Goal: Transaction & Acquisition: Purchase product/service

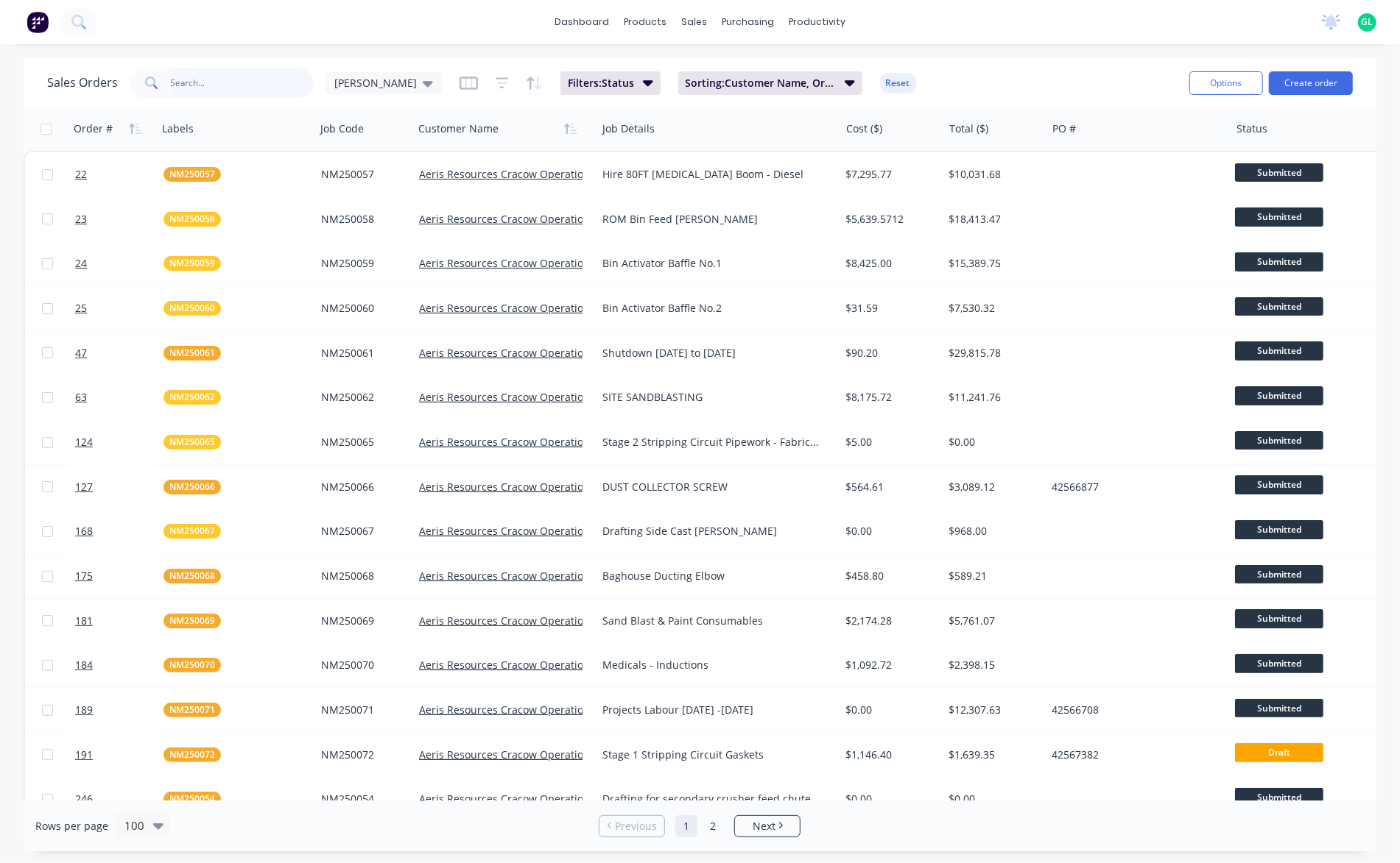
click at [215, 85] on input "text" at bounding box center [243, 83] width 144 height 29
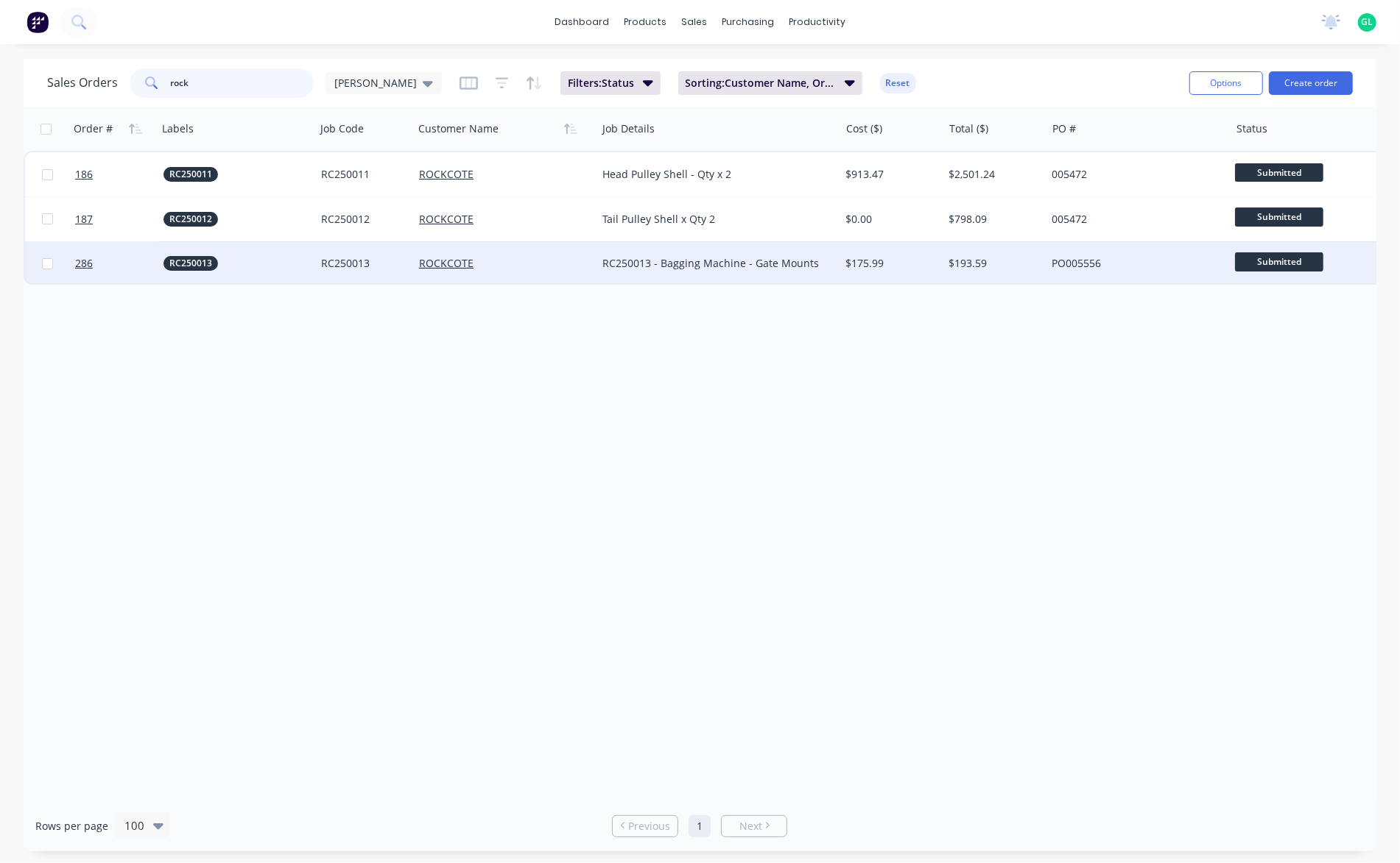
type input "rock"
click at [236, 270] on div "RC250013" at bounding box center [232, 263] width 139 height 15
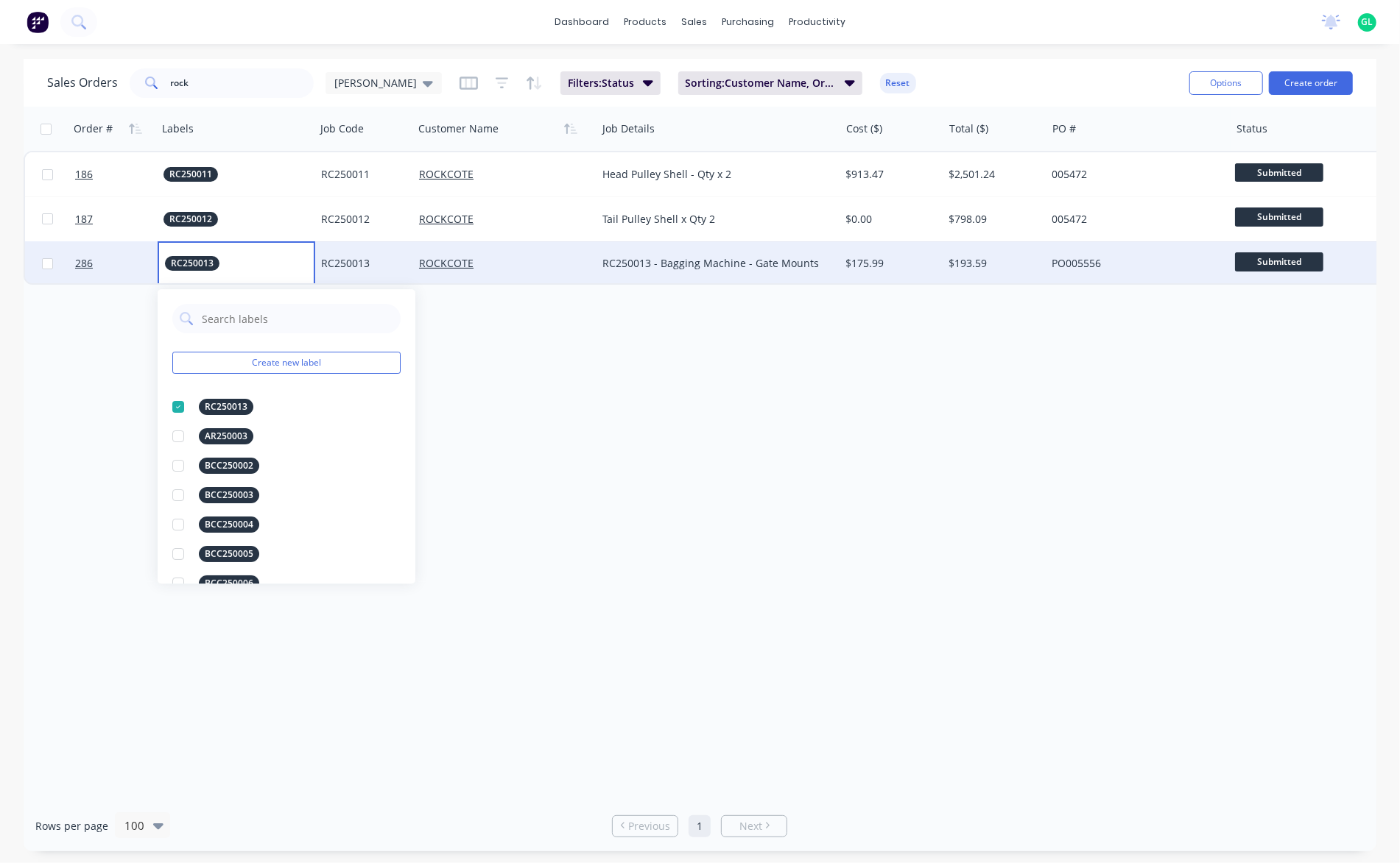
click at [735, 416] on div "Order # Labels Job Code Customer Name Job Details Cost ($) Total ($) PO # Statu…" at bounding box center [700, 454] width 1353 height 694
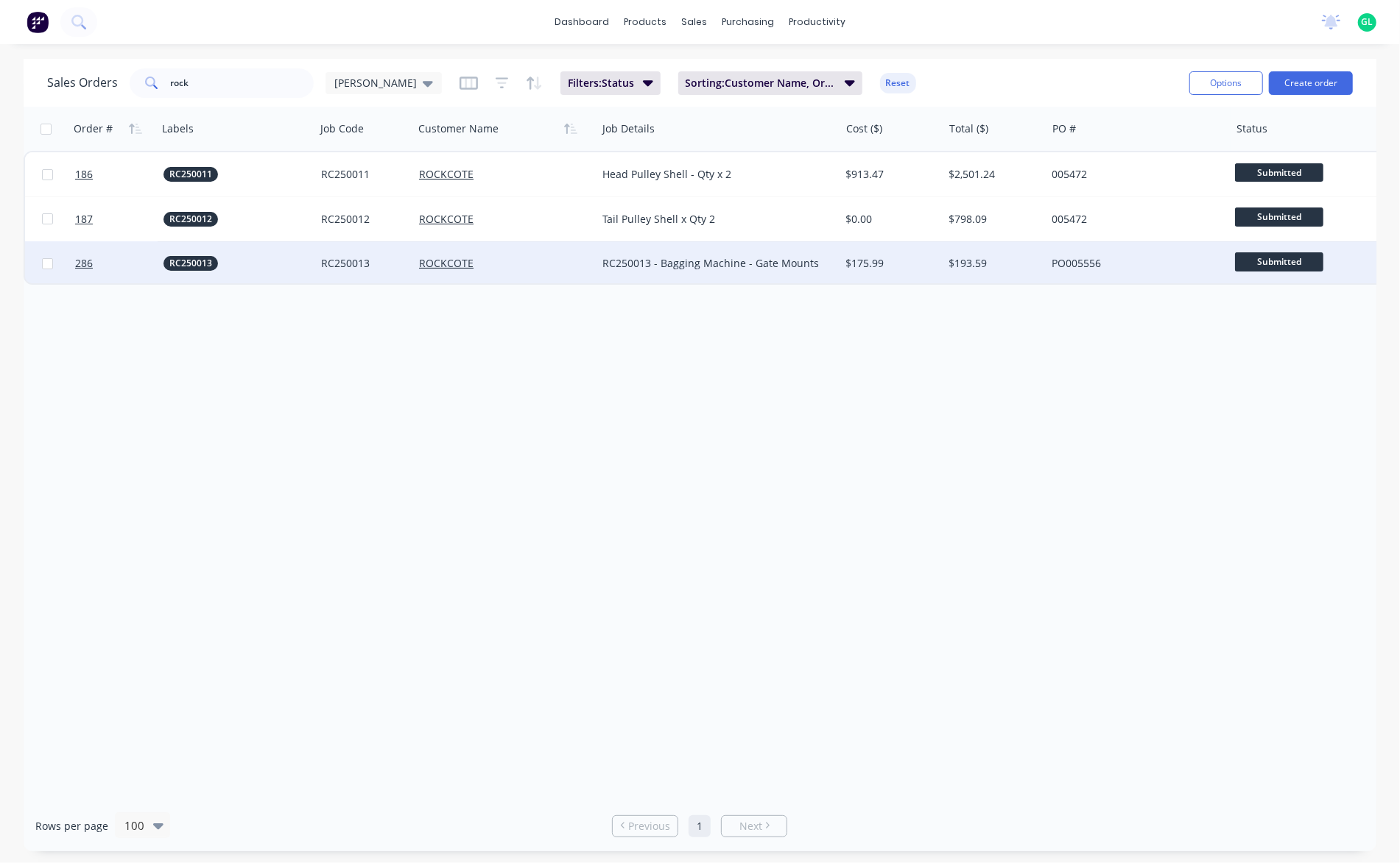
click at [690, 273] on div "RC250013 - Bagging Machine - Gate Mounts" at bounding box center [718, 263] width 243 height 44
click at [530, 267] on div "ROCKCOTE" at bounding box center [501, 263] width 163 height 15
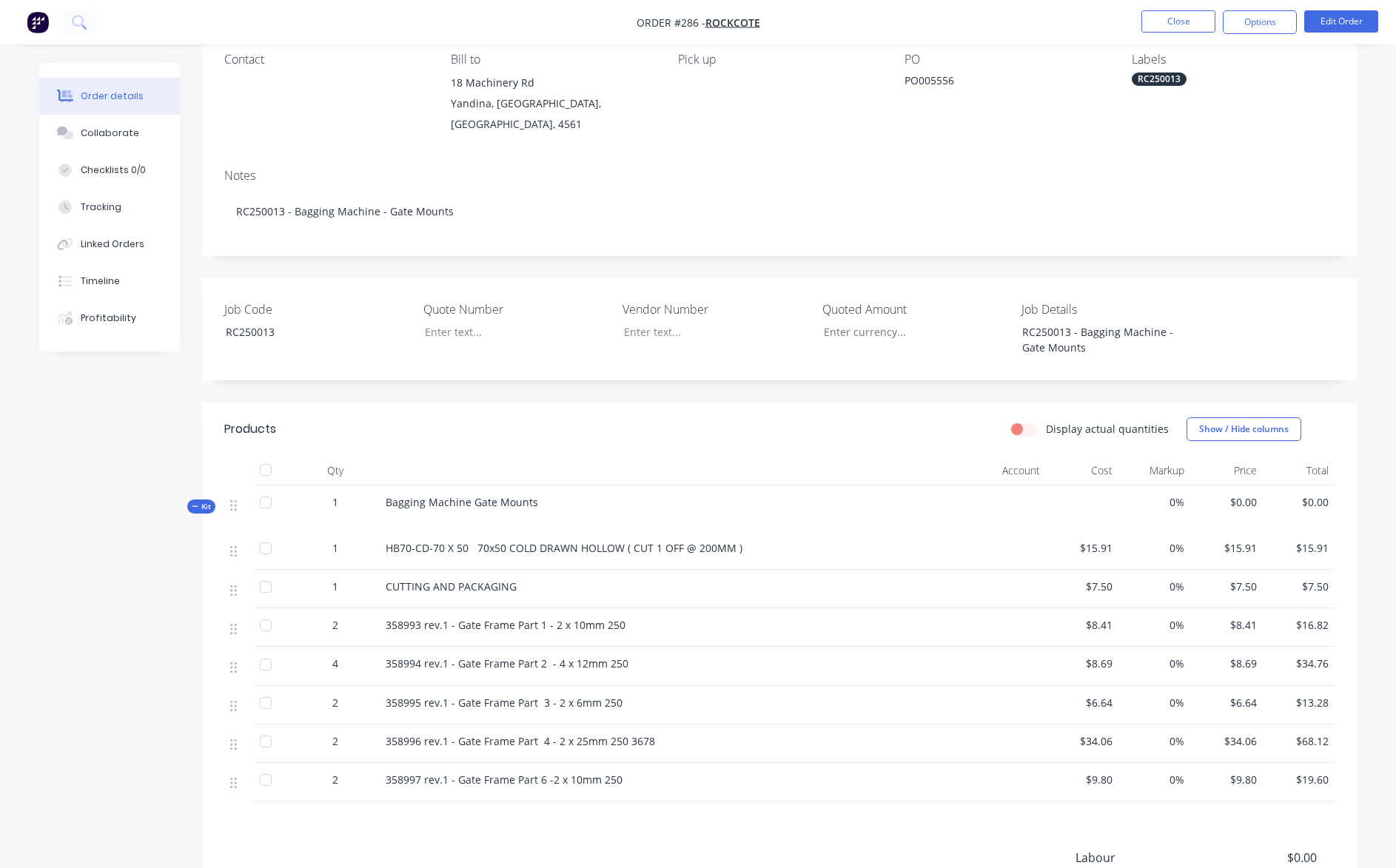
scroll to position [148, 0]
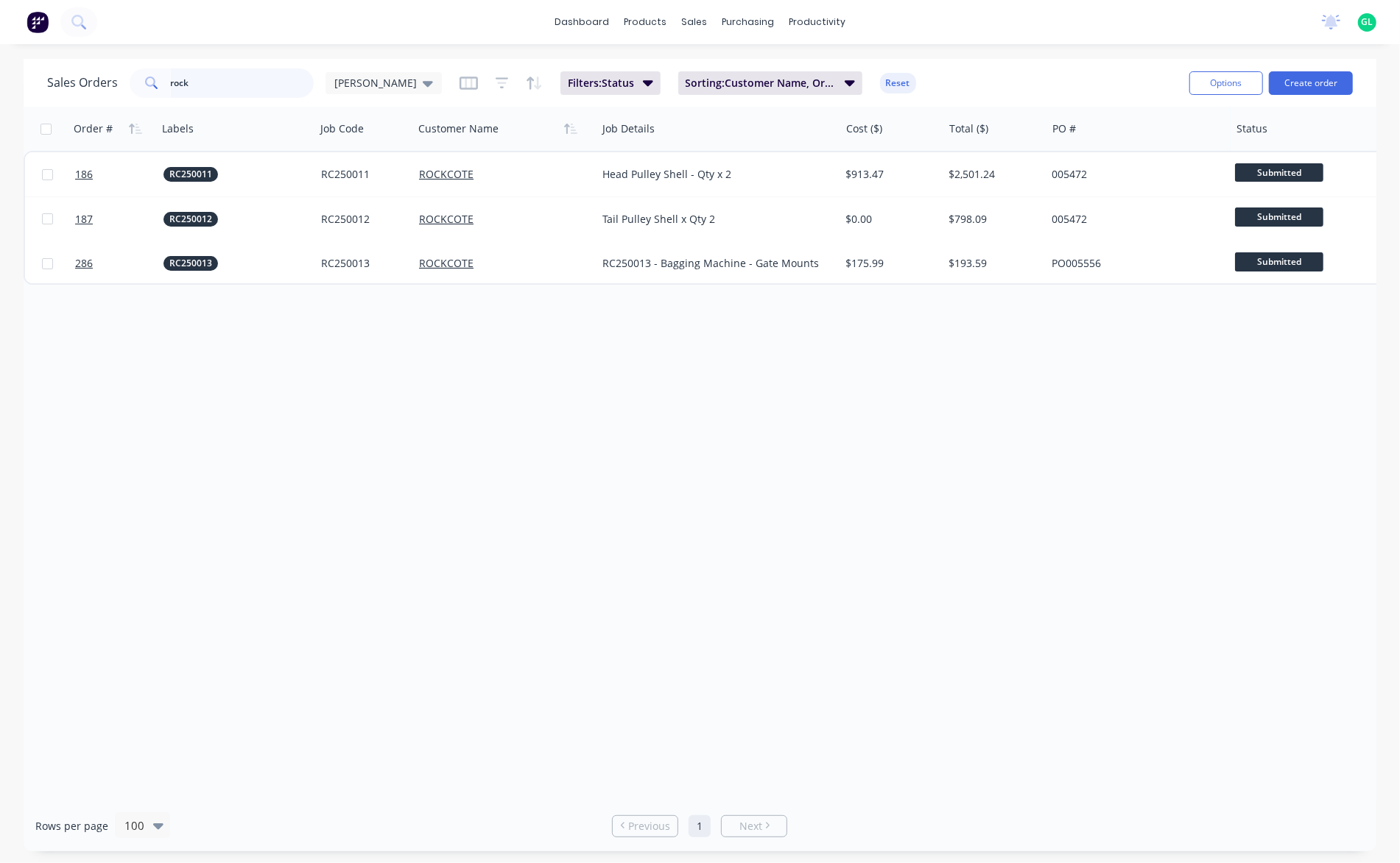
click at [204, 81] on input "rock" at bounding box center [243, 83] width 144 height 29
type input "r"
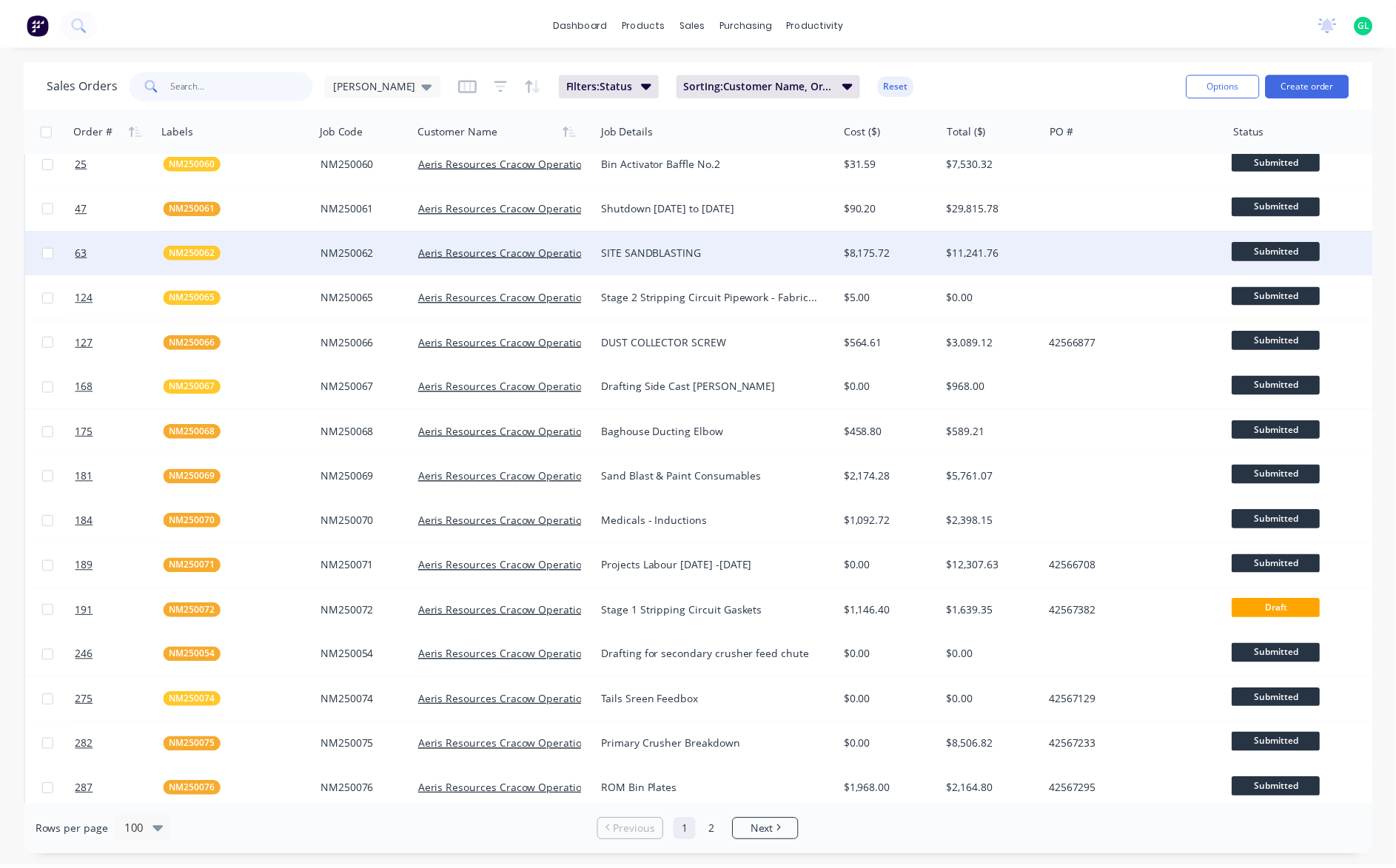
scroll to position [222, 0]
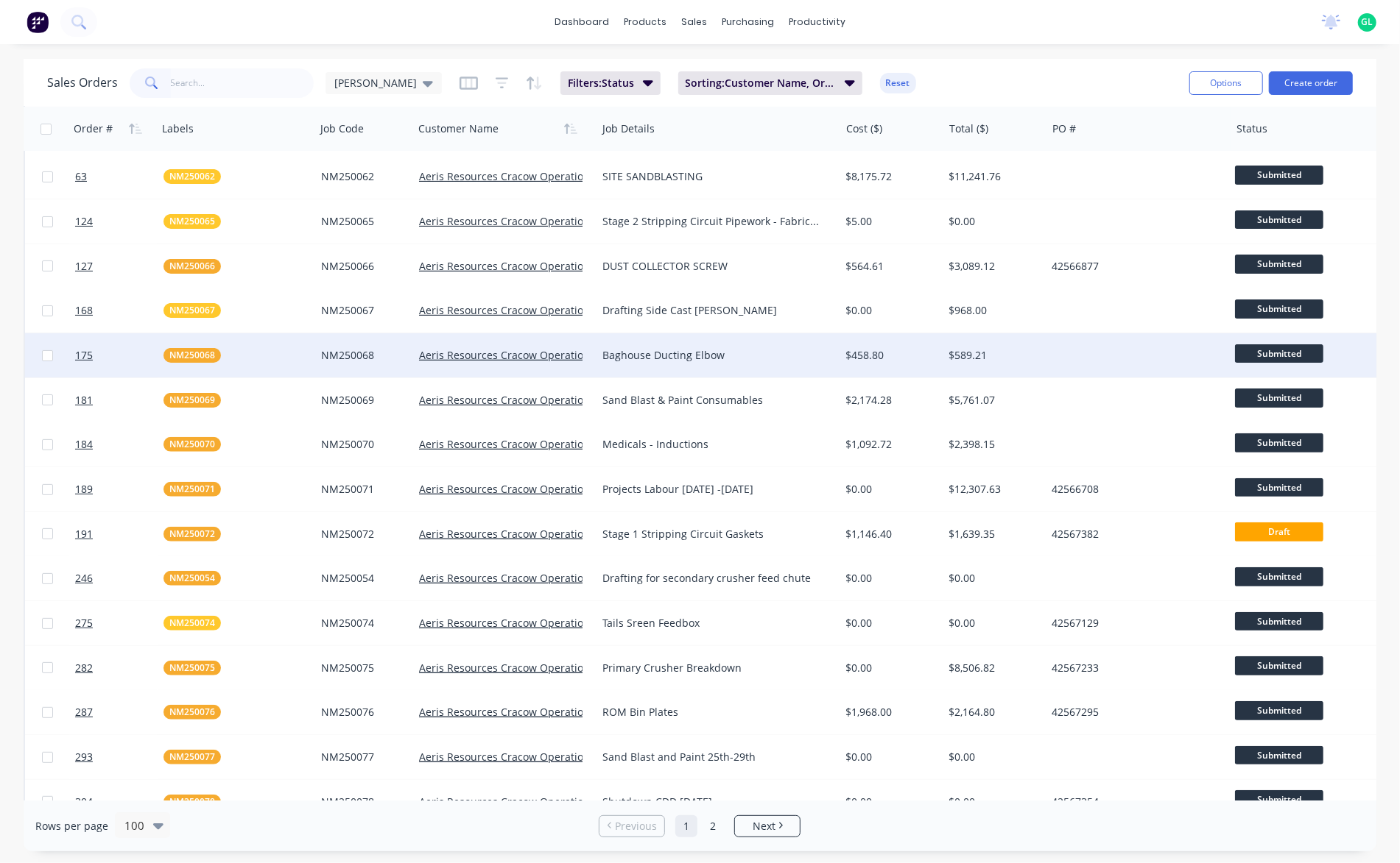
click at [232, 357] on div "NM250068" at bounding box center [232, 355] width 139 height 15
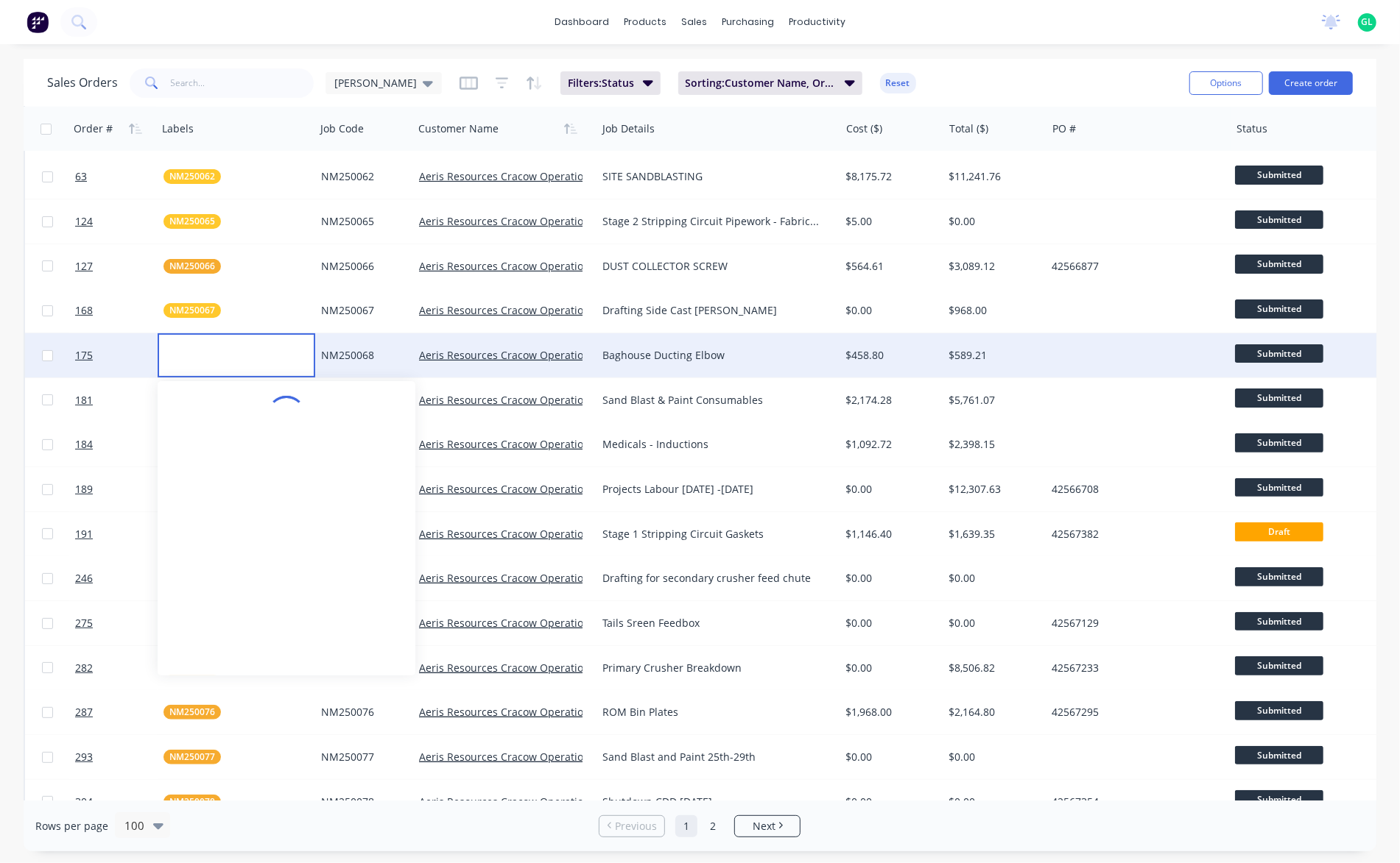
click at [232, 357] on div at bounding box center [236, 355] width 158 height 44
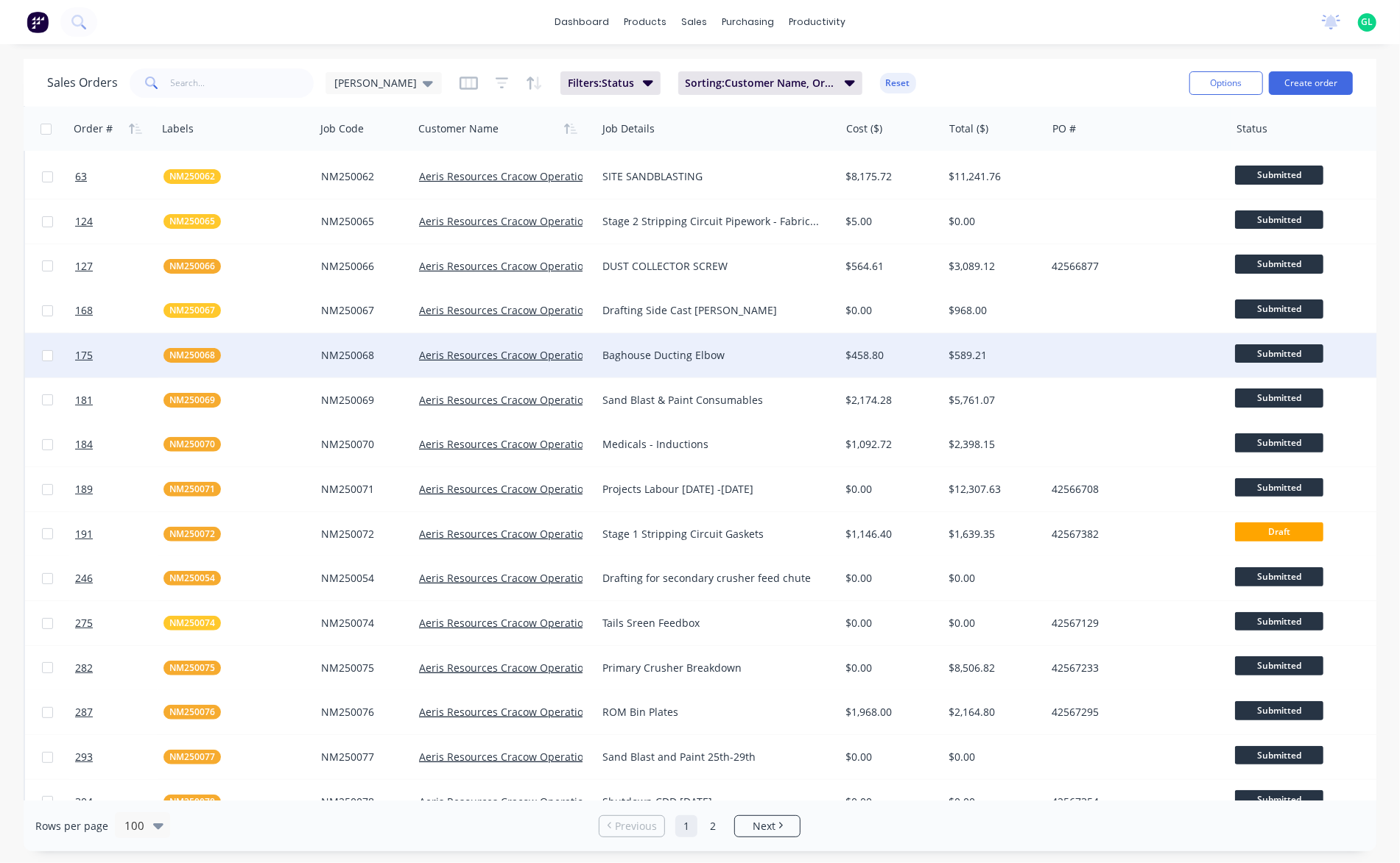
click at [254, 353] on div "NM250068" at bounding box center [232, 355] width 139 height 15
click at [269, 350] on div "NM250068" at bounding box center [232, 355] width 139 height 15
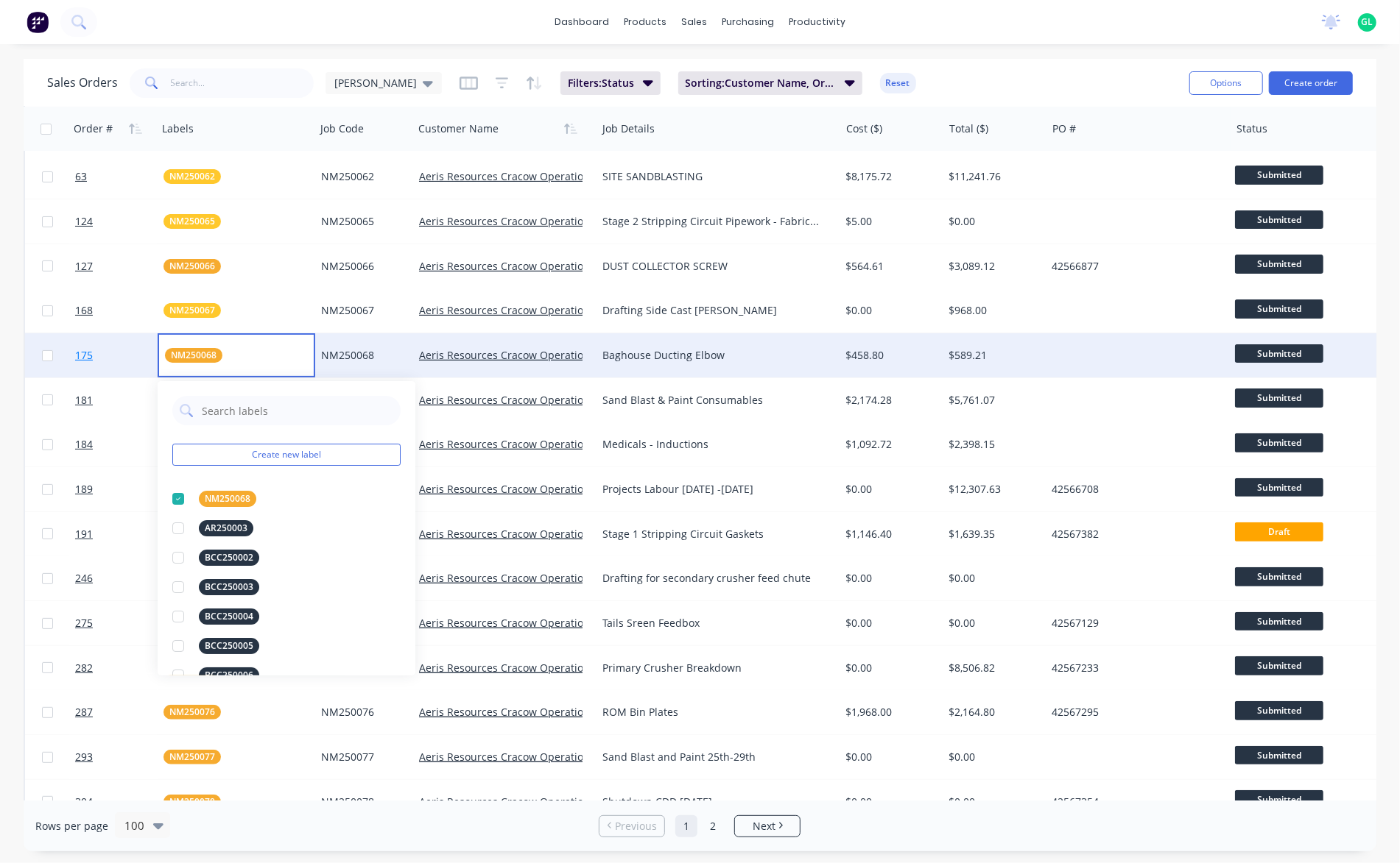
click at [103, 344] on link "175" at bounding box center [119, 355] width 88 height 44
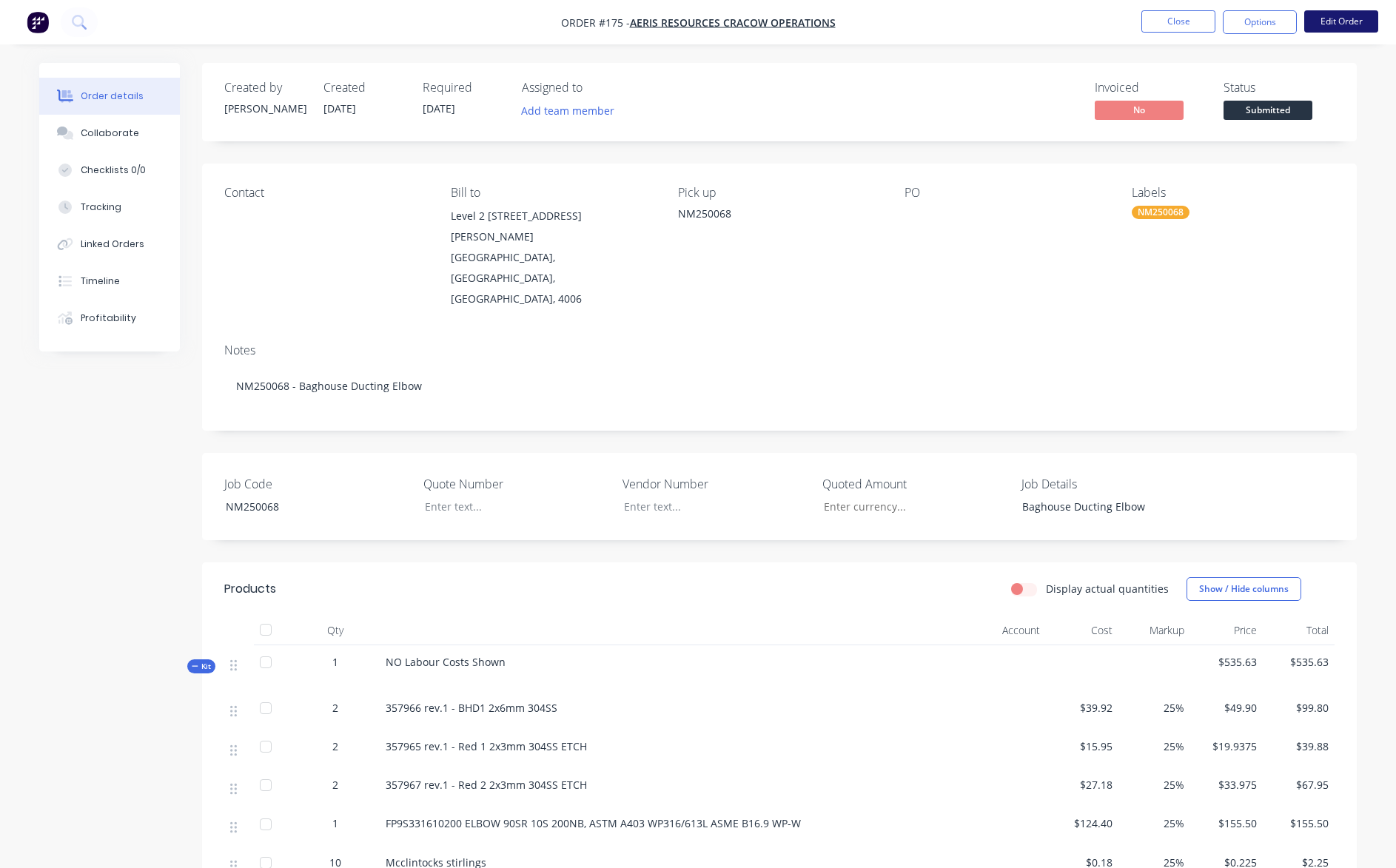
click at [1343, 19] on button "Edit Order" at bounding box center [1341, 21] width 74 height 22
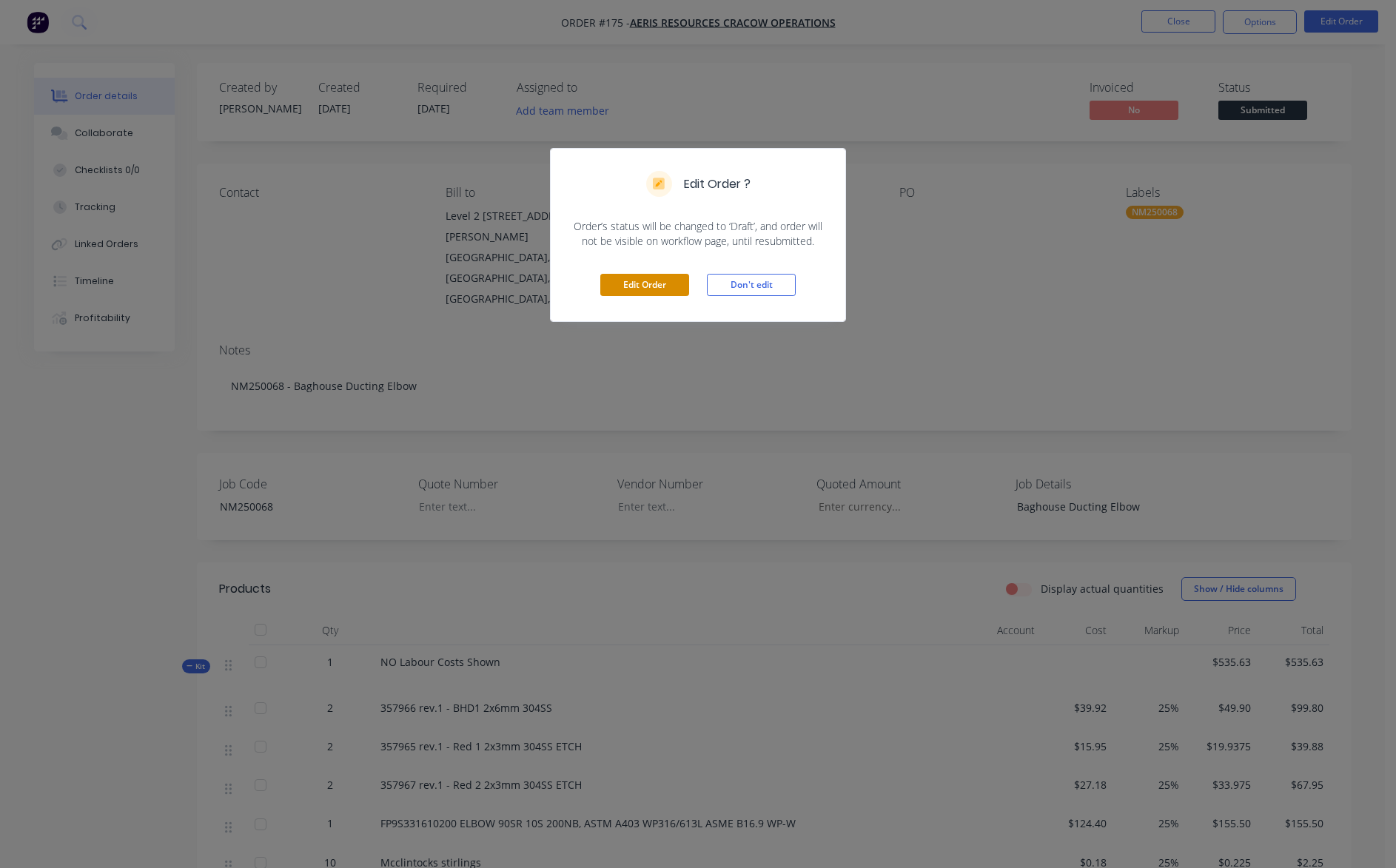
click at [666, 277] on button "Edit Order" at bounding box center [644, 284] width 89 height 22
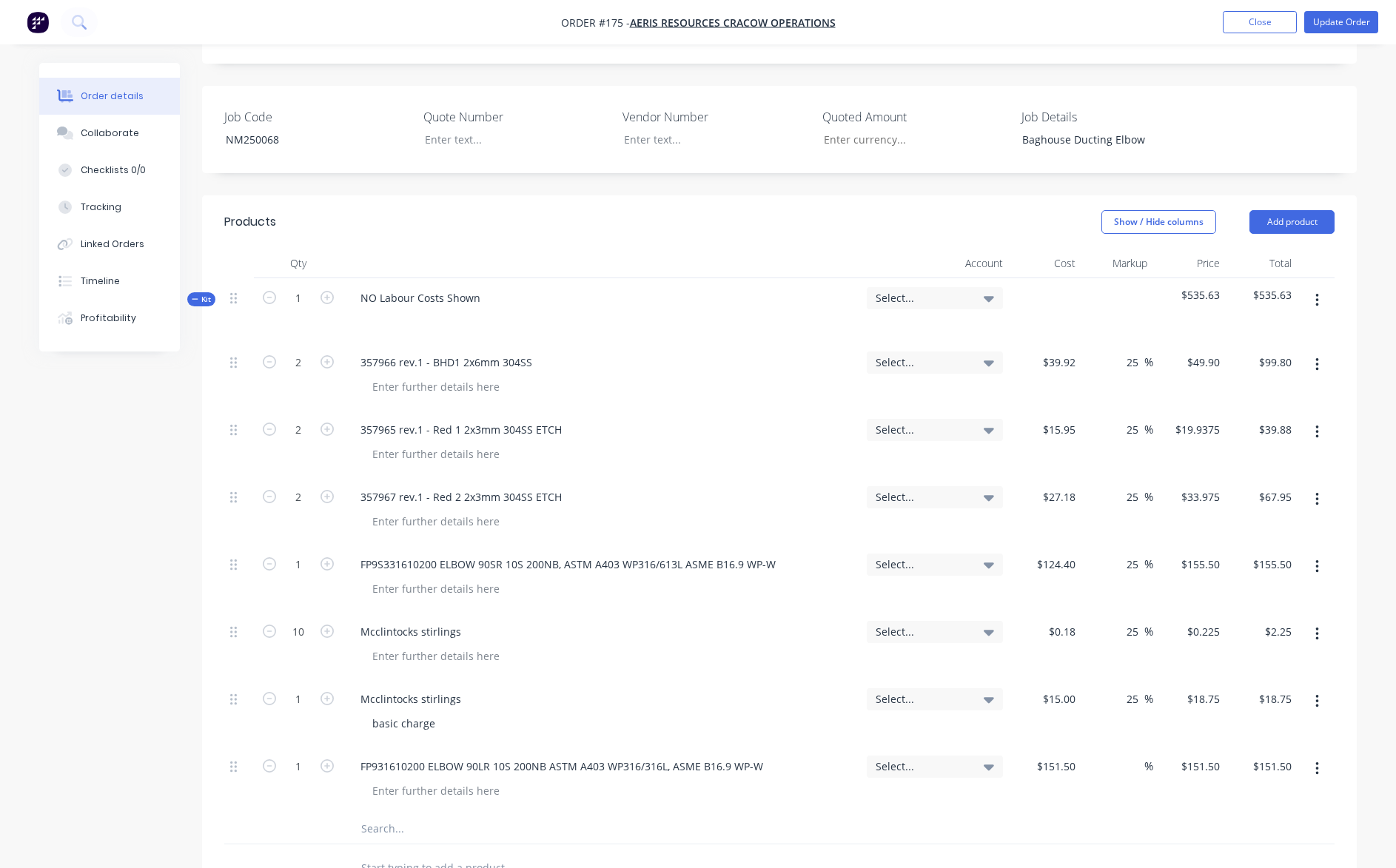
scroll to position [444, 0]
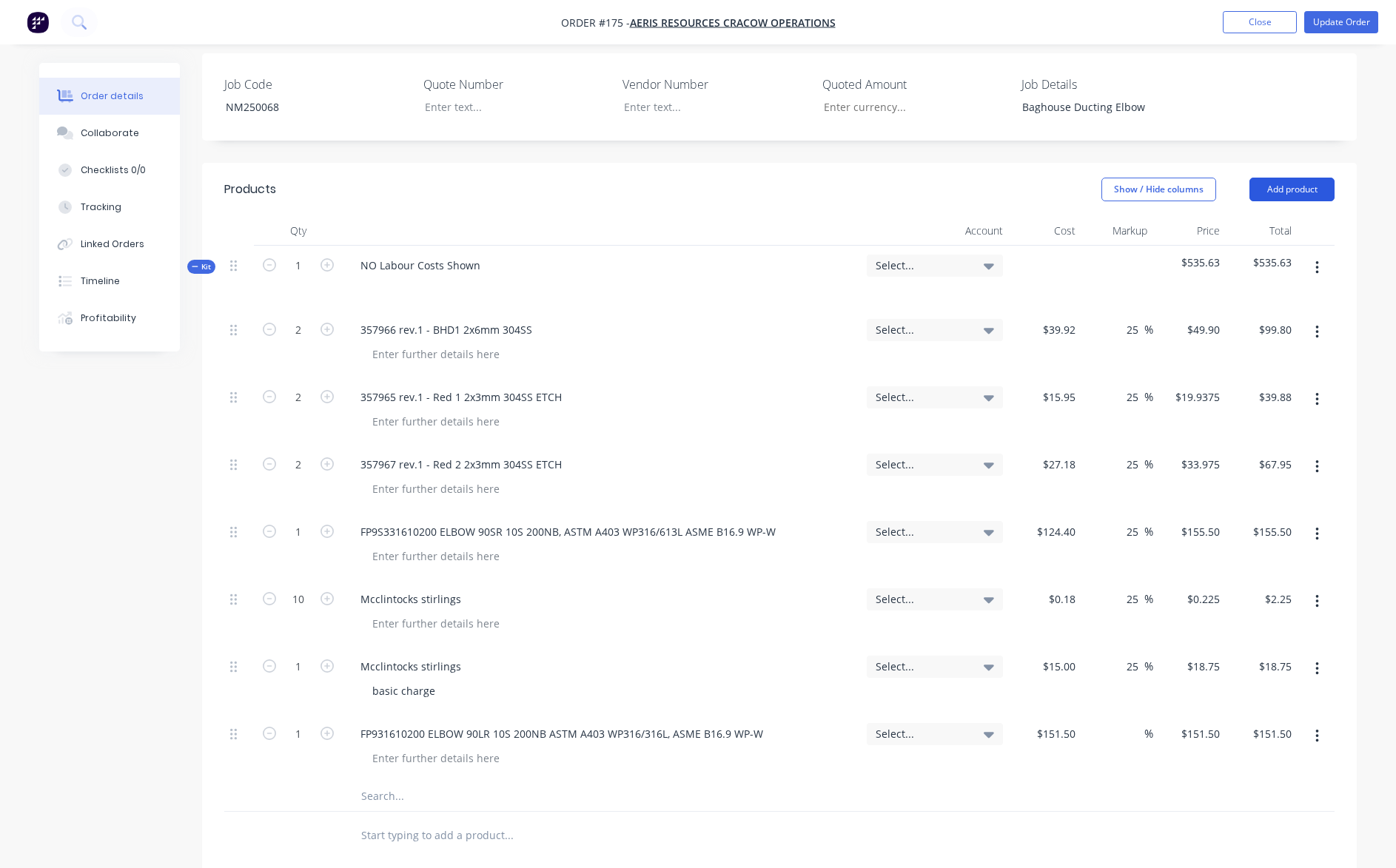
click at [1290, 178] on button "Add product" at bounding box center [1292, 189] width 85 height 24
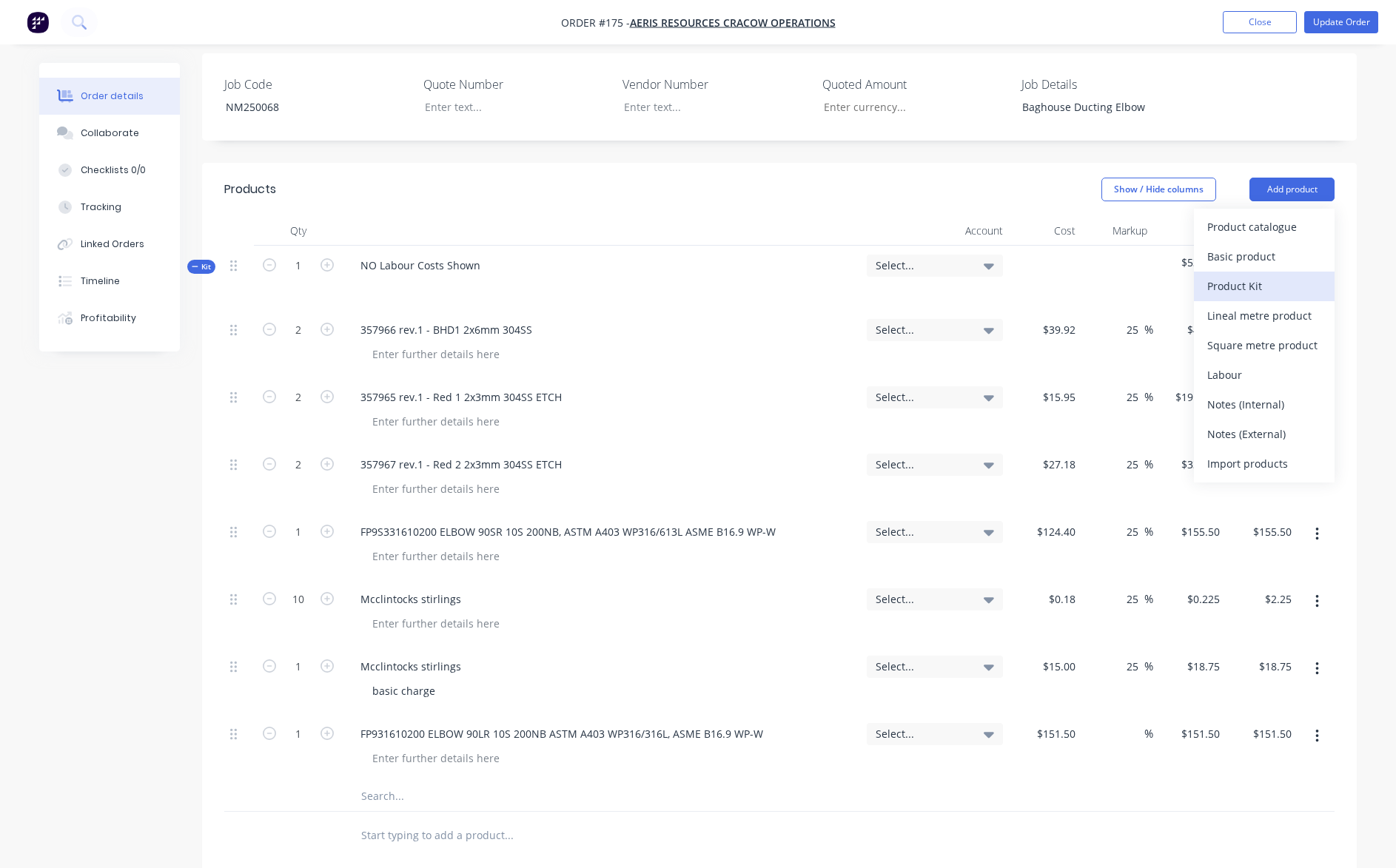
click at [1253, 275] on div "Product Kit" at bounding box center [1264, 286] width 114 height 21
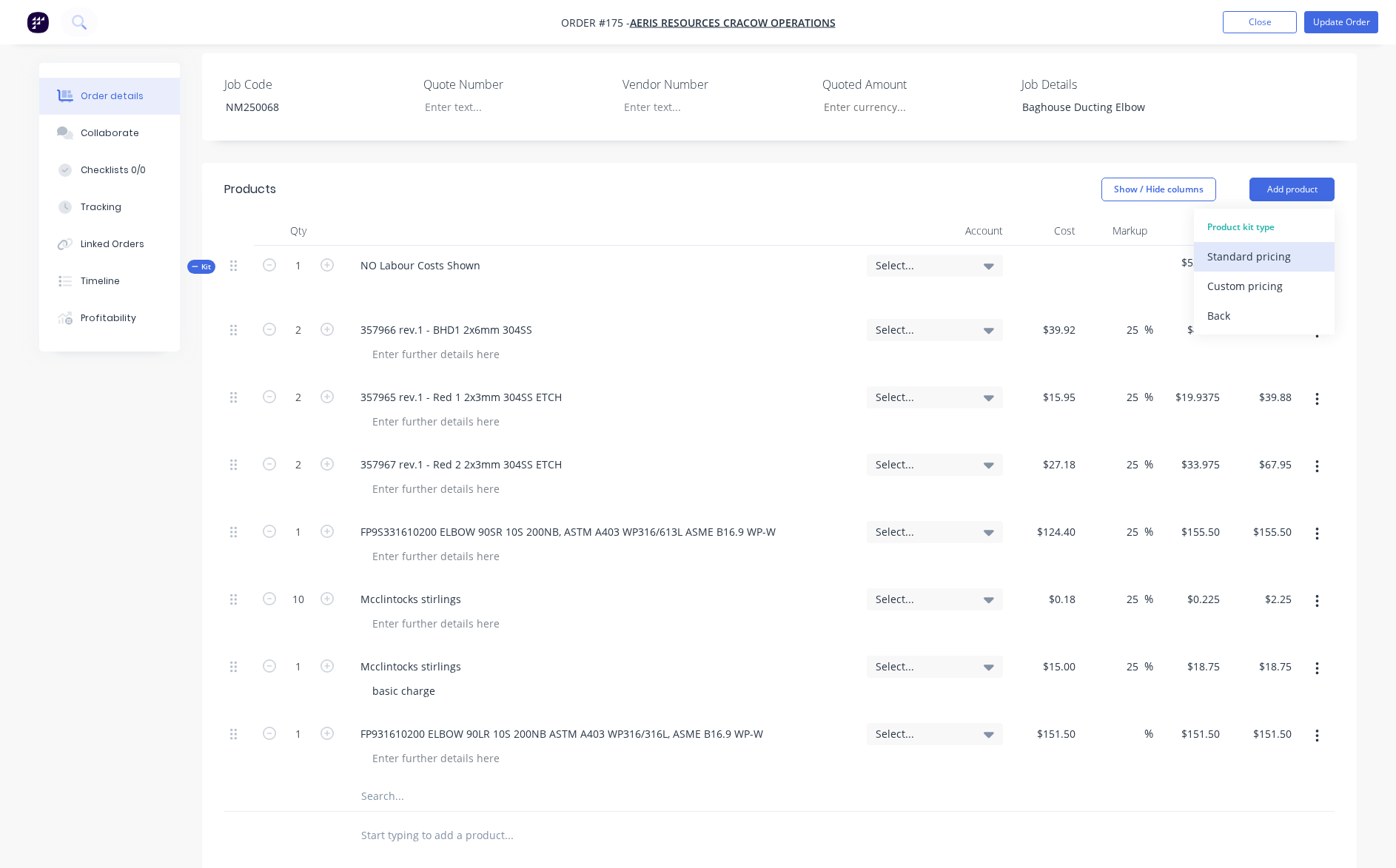
click at [1249, 246] on div "Standard pricing" at bounding box center [1264, 257] width 114 height 21
click at [385, 821] on div at bounding box center [396, 832] width 96 height 21
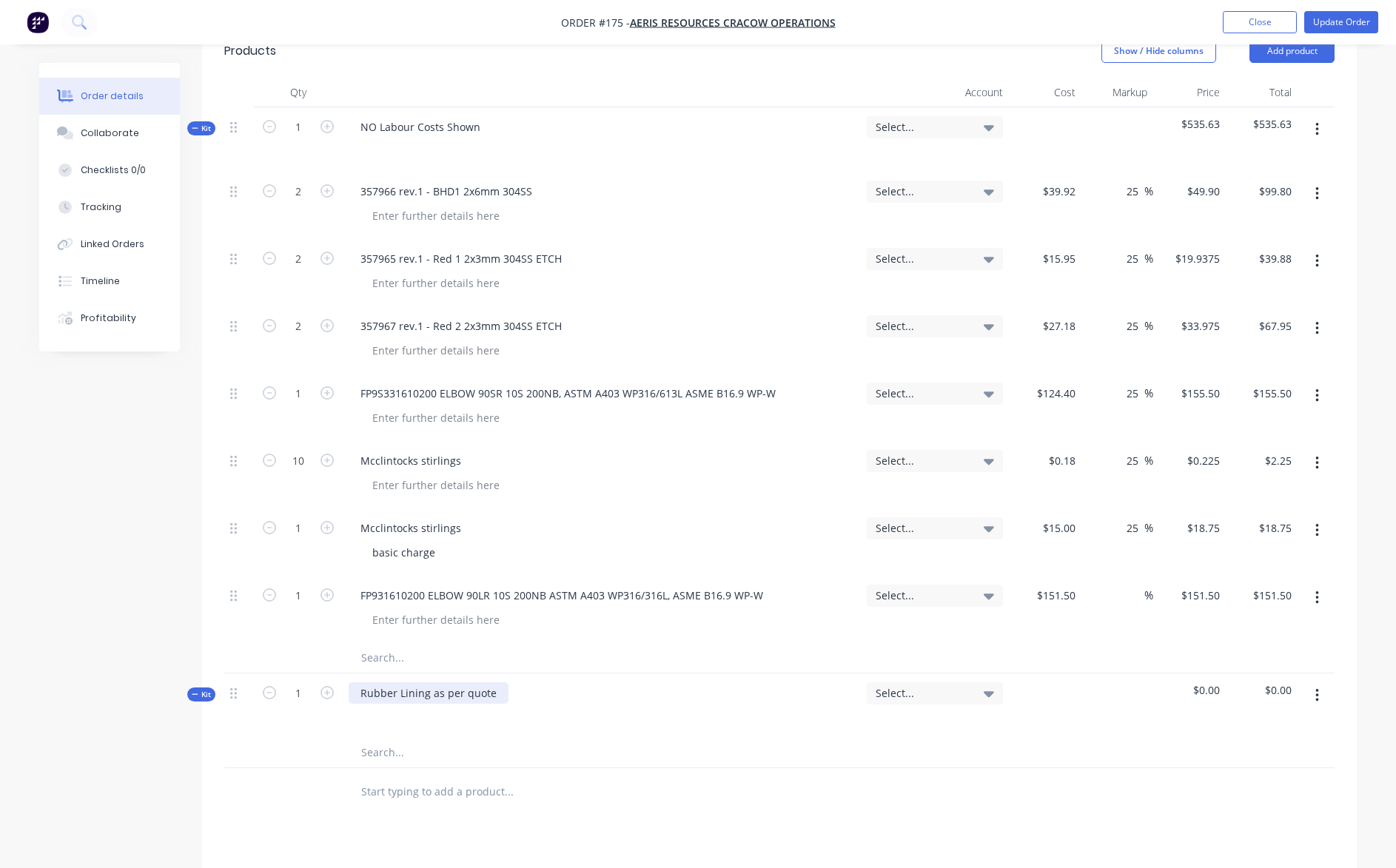
scroll to position [592, 0]
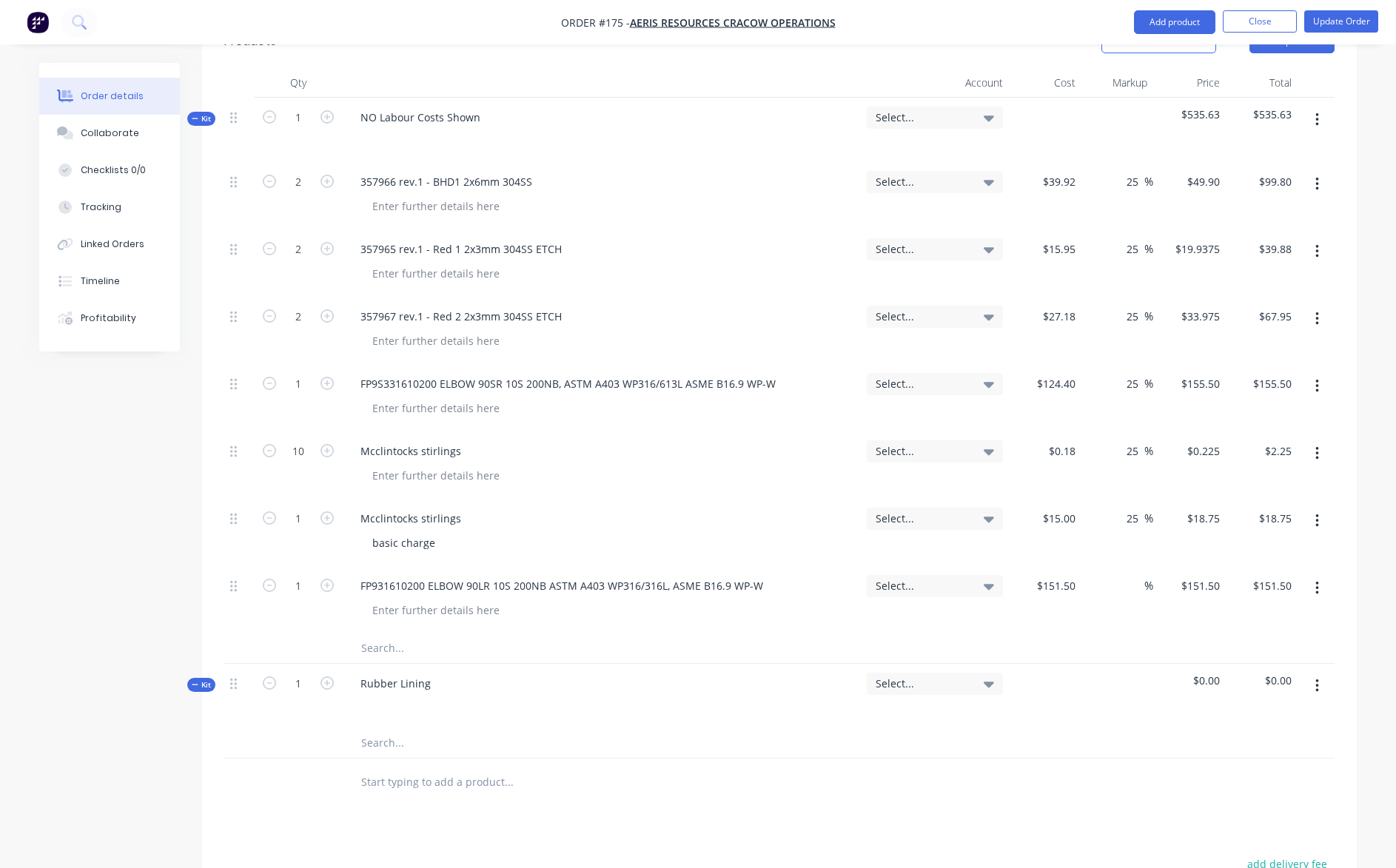
click at [392, 729] on input "text" at bounding box center [508, 743] width 296 height 30
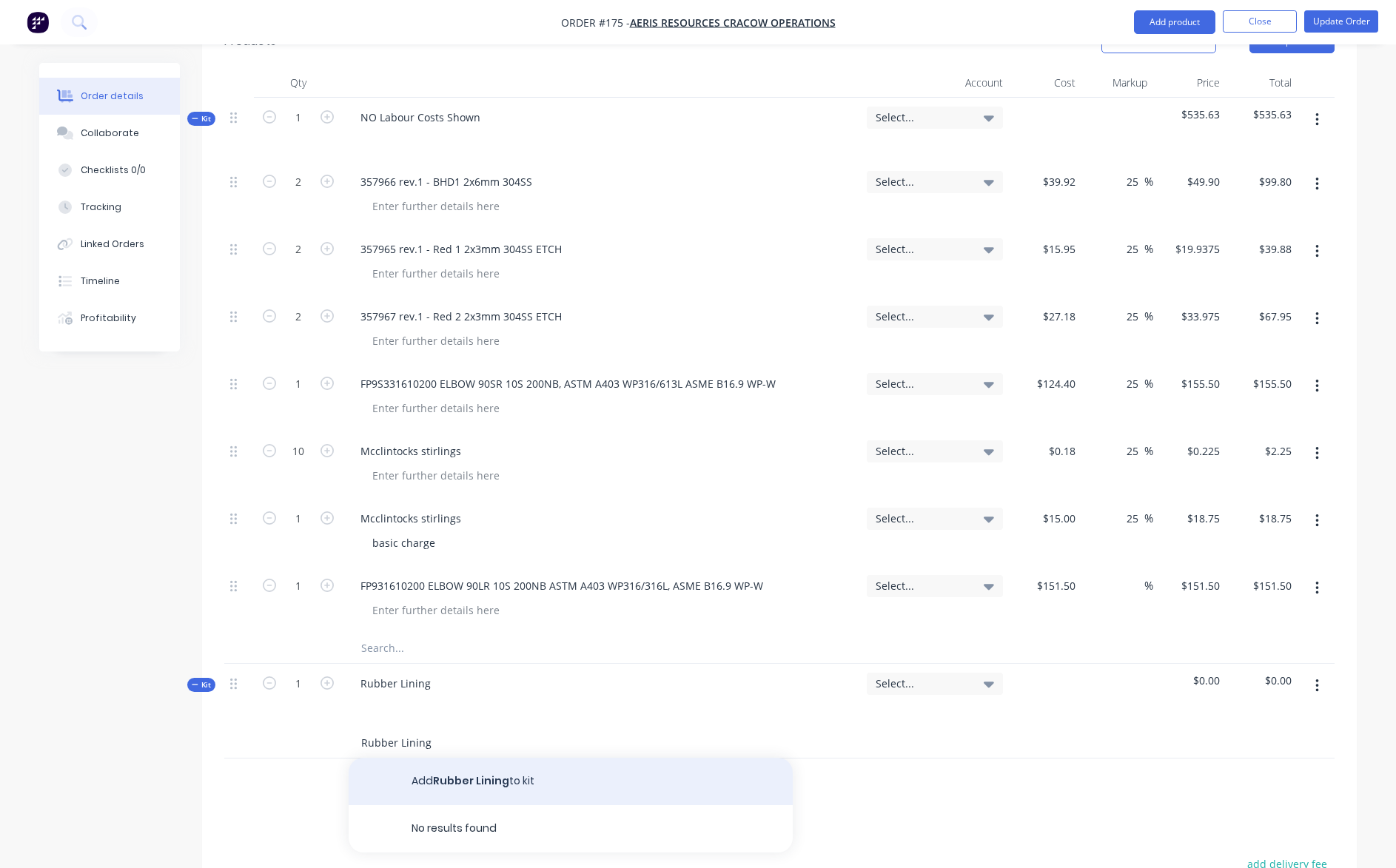
type input "Rubber Lining"
click at [421, 758] on button "Add Rubber Lining to kit" at bounding box center [571, 782] width 444 height 48
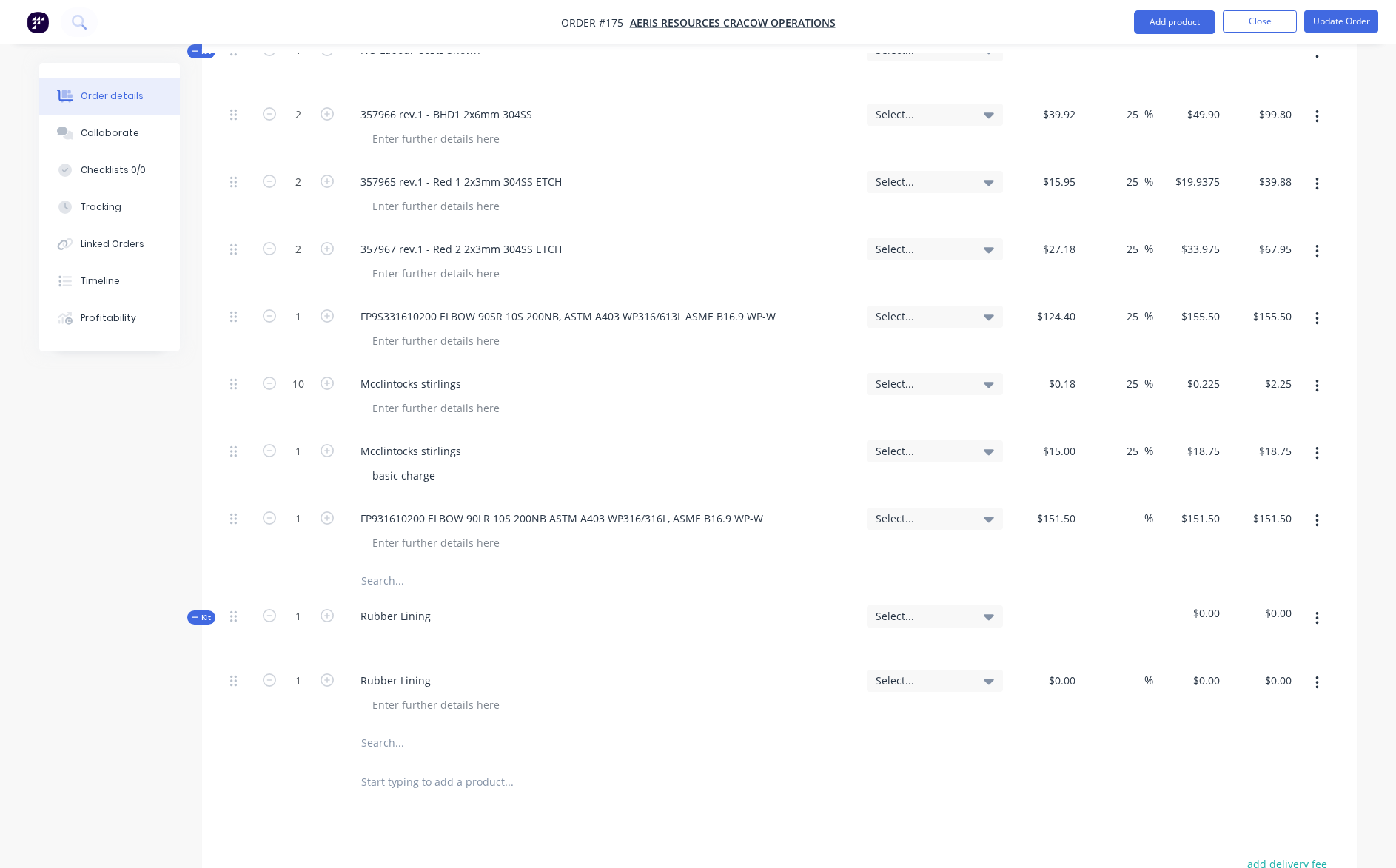
scroll to position [740, 0]
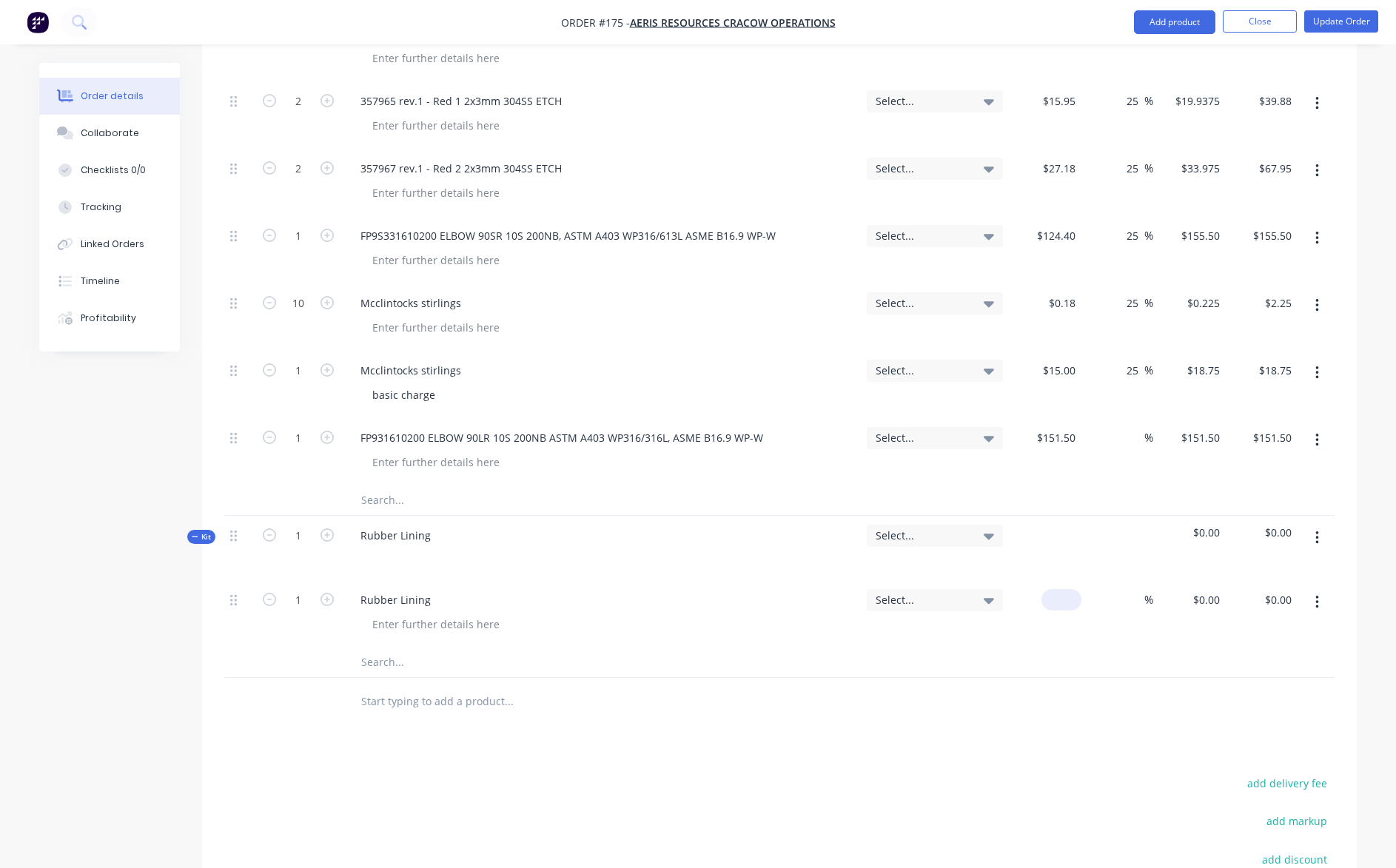
click at [1066, 589] on input at bounding box center [1065, 600] width 34 height 21
type input "$725.00"
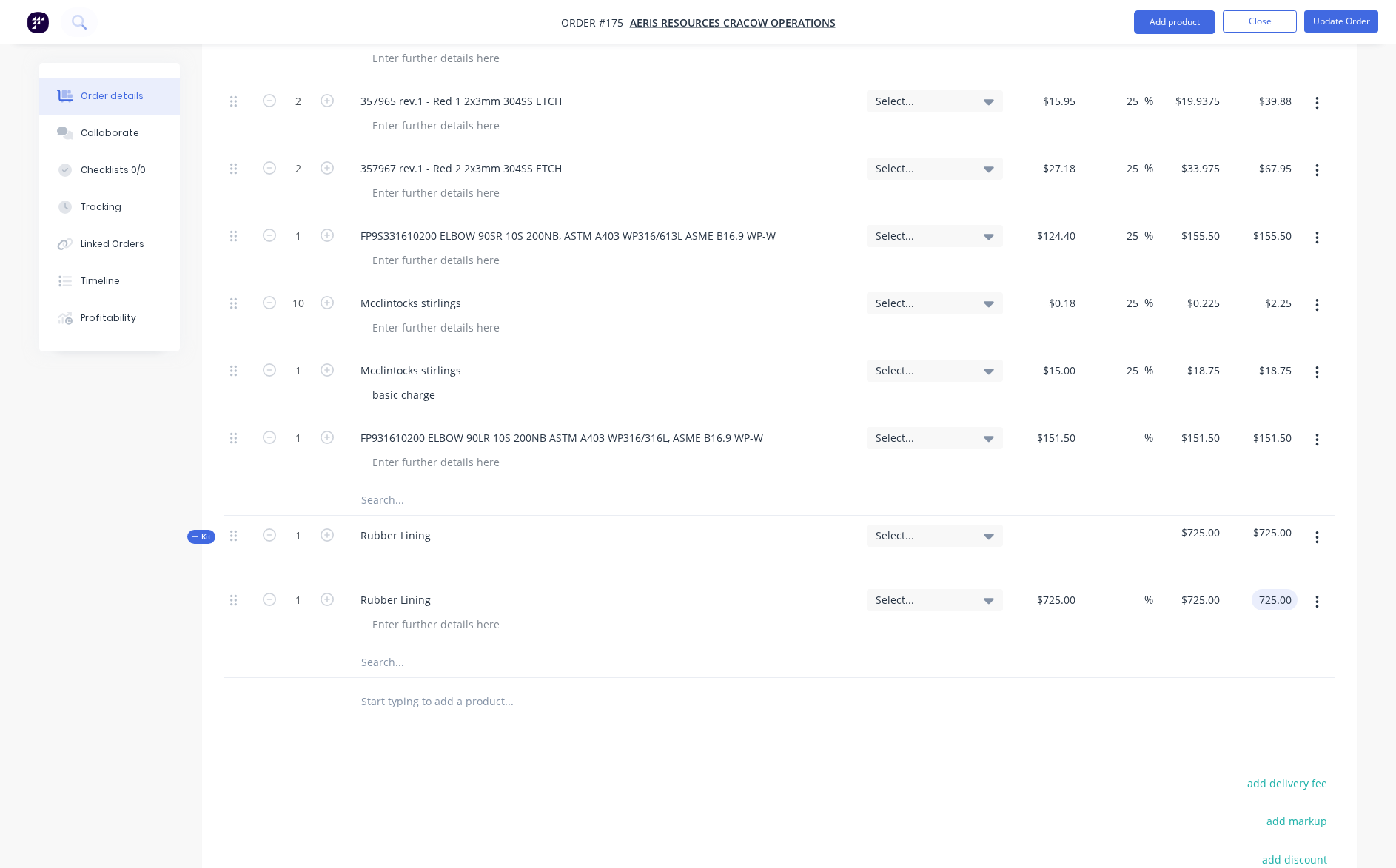
type input "$725.00"
click at [1333, 25] on button "Update Order" at bounding box center [1341, 21] width 74 height 22
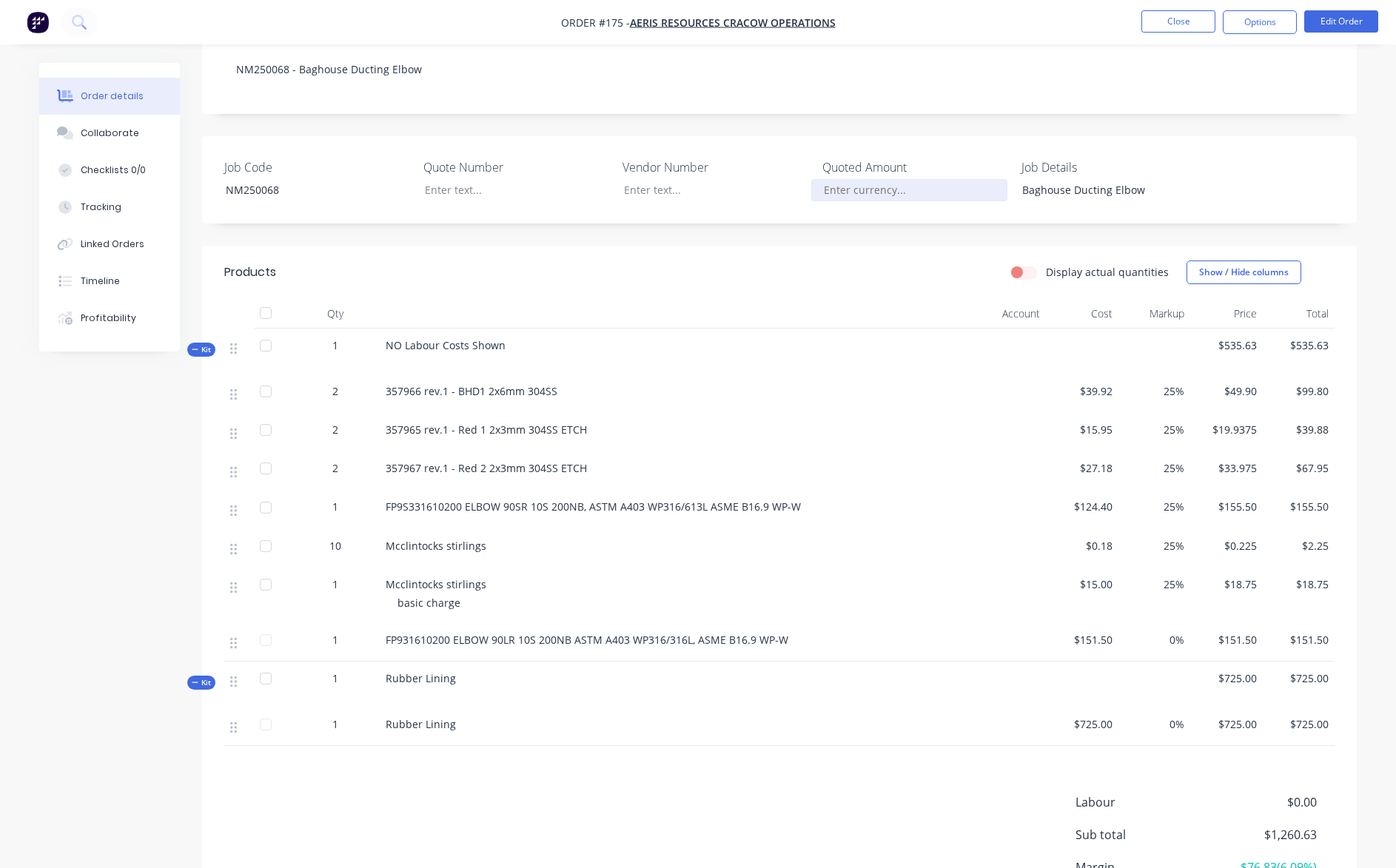
scroll to position [296, 0]
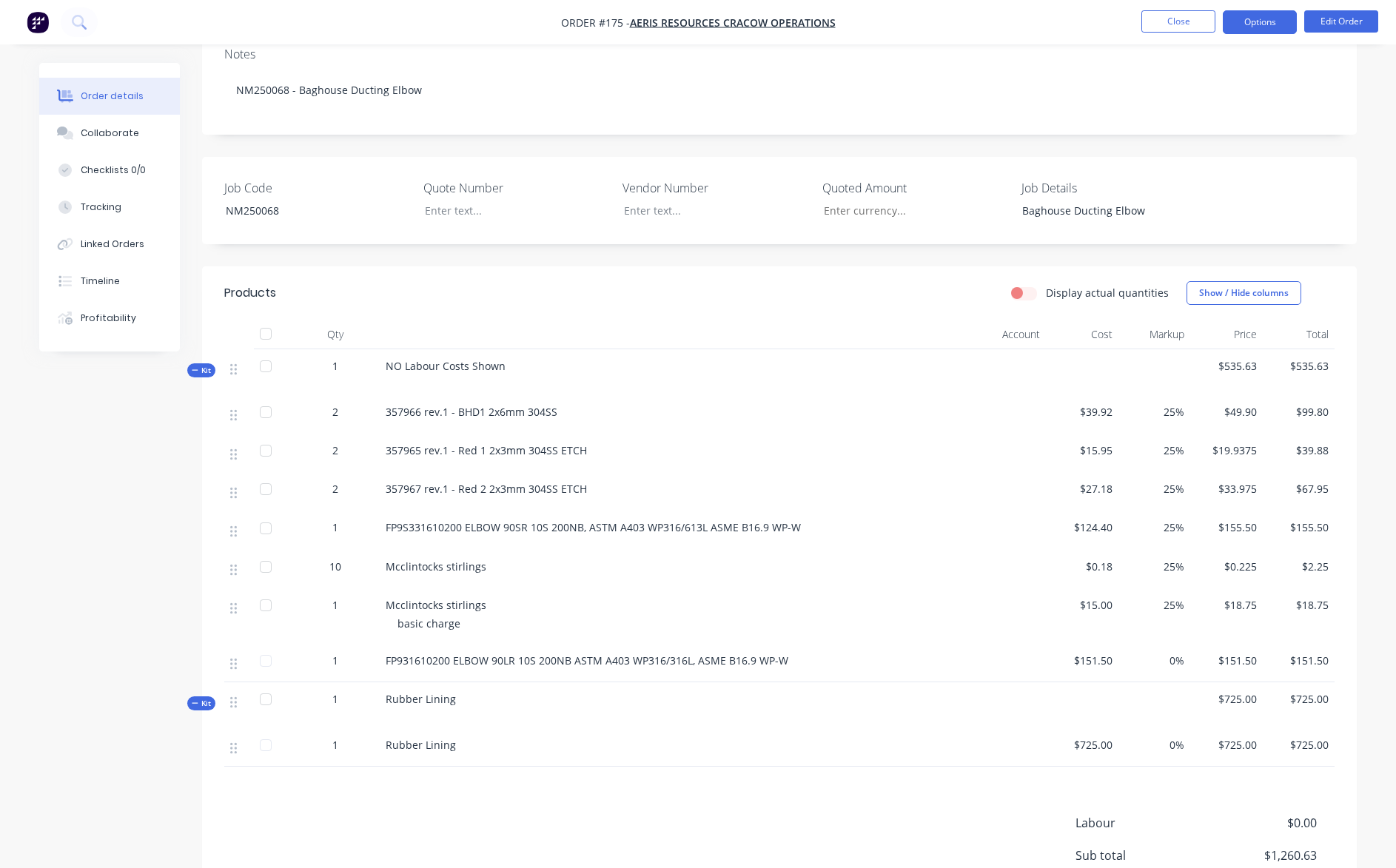
click at [1270, 28] on button "Options" at bounding box center [1260, 22] width 74 height 24
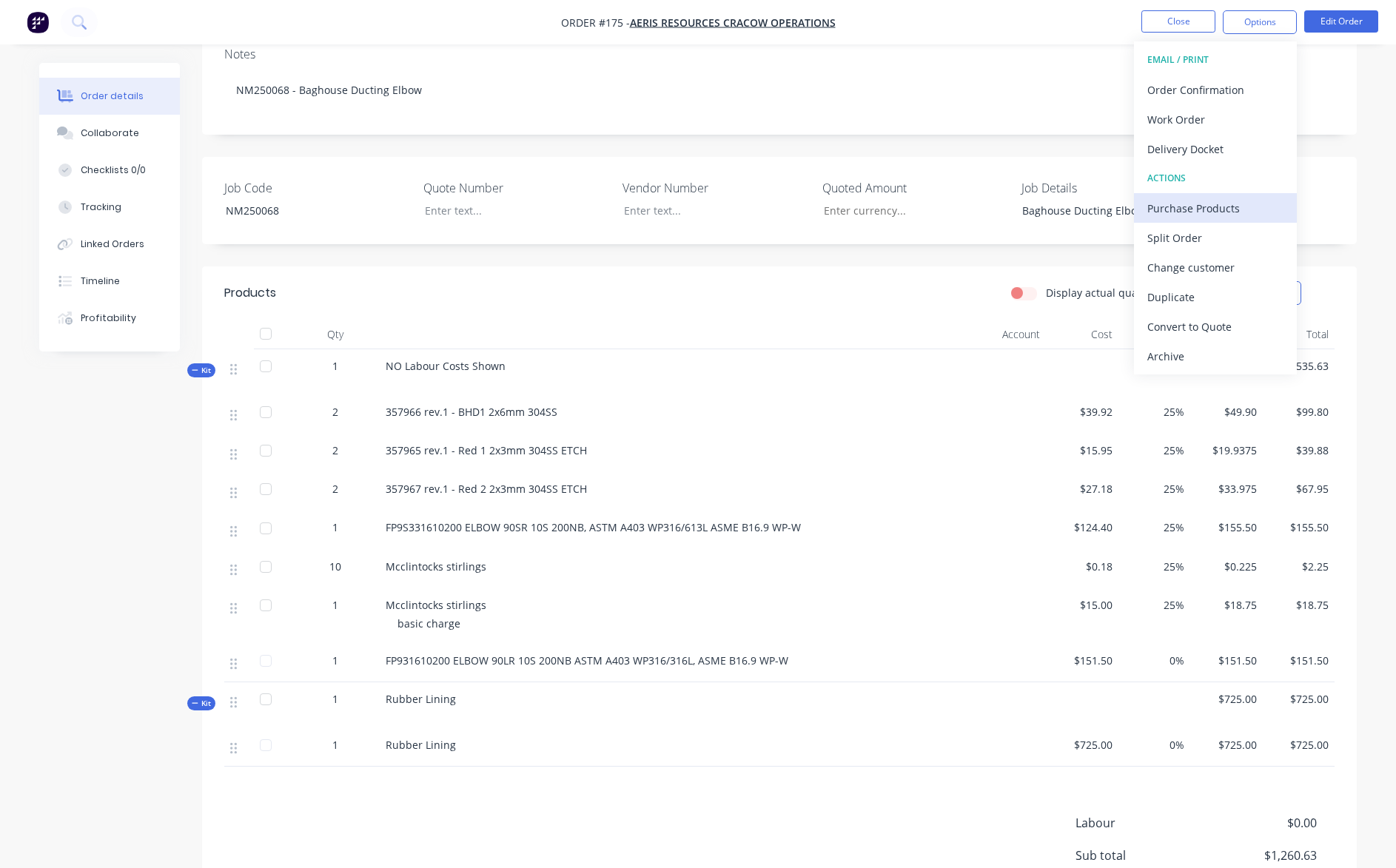
click at [1239, 207] on div "Purchase Products" at bounding box center [1216, 208] width 136 height 21
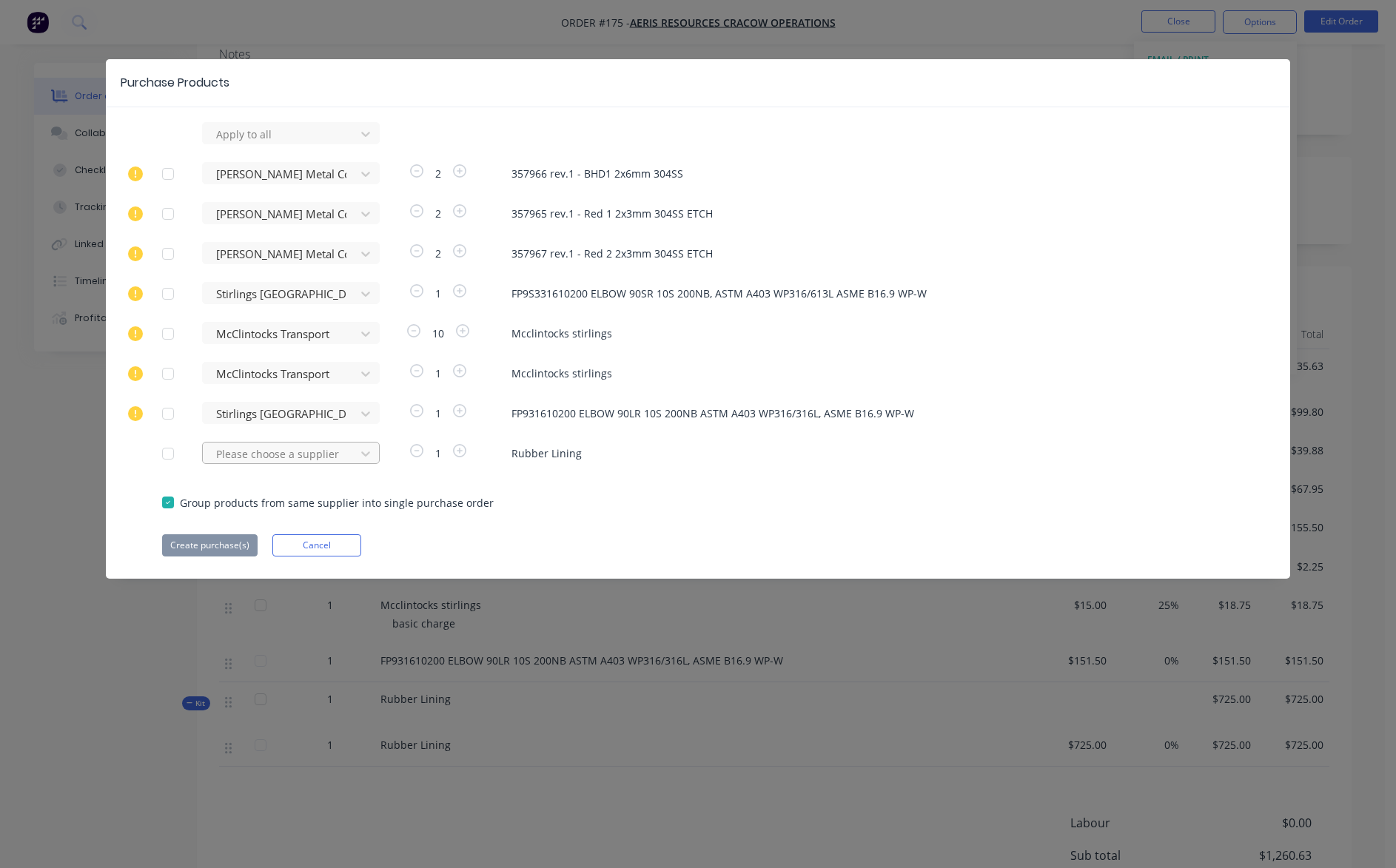
click at [239, 143] on div at bounding box center [281, 134] width 134 height 19
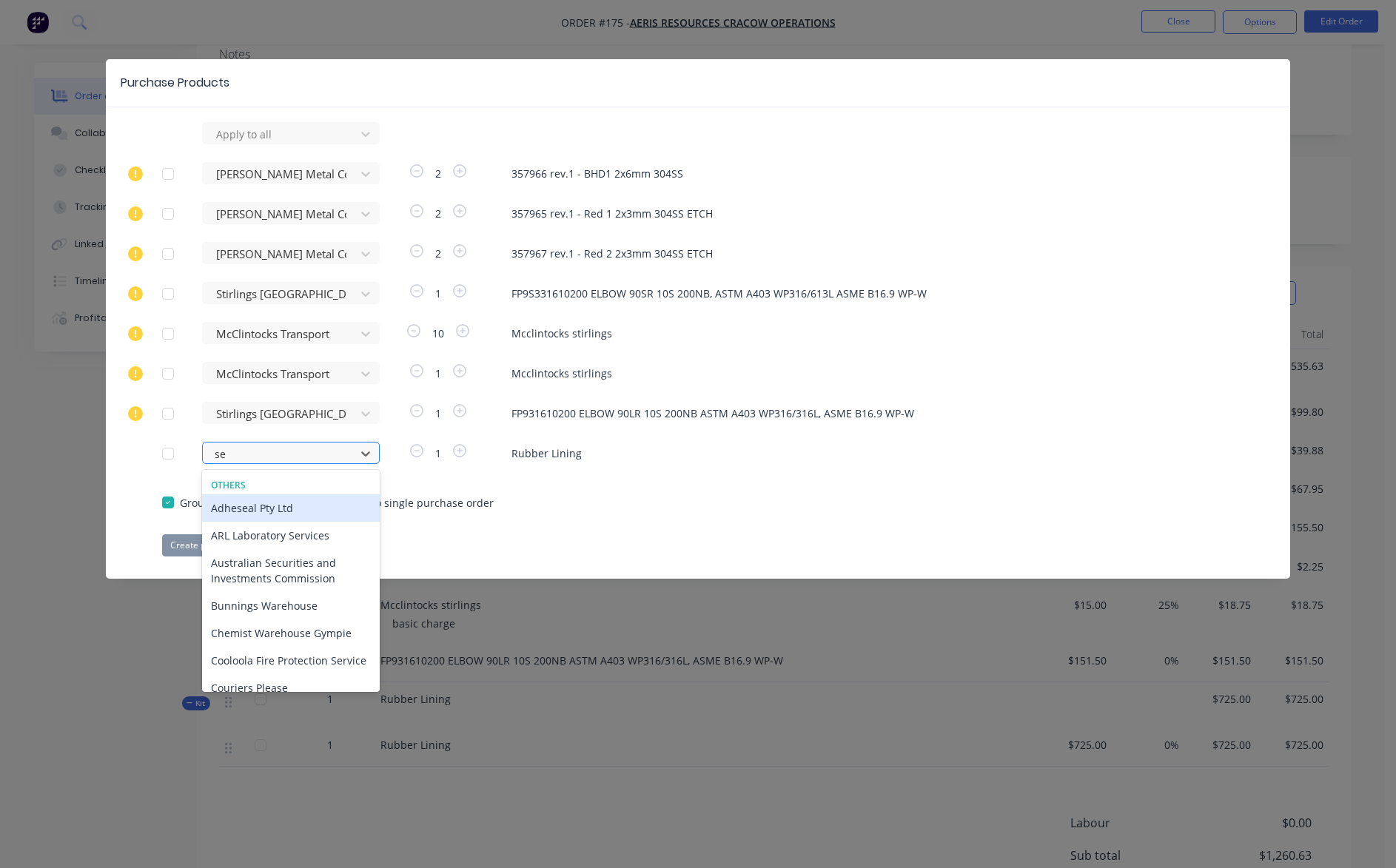
type input "seq"
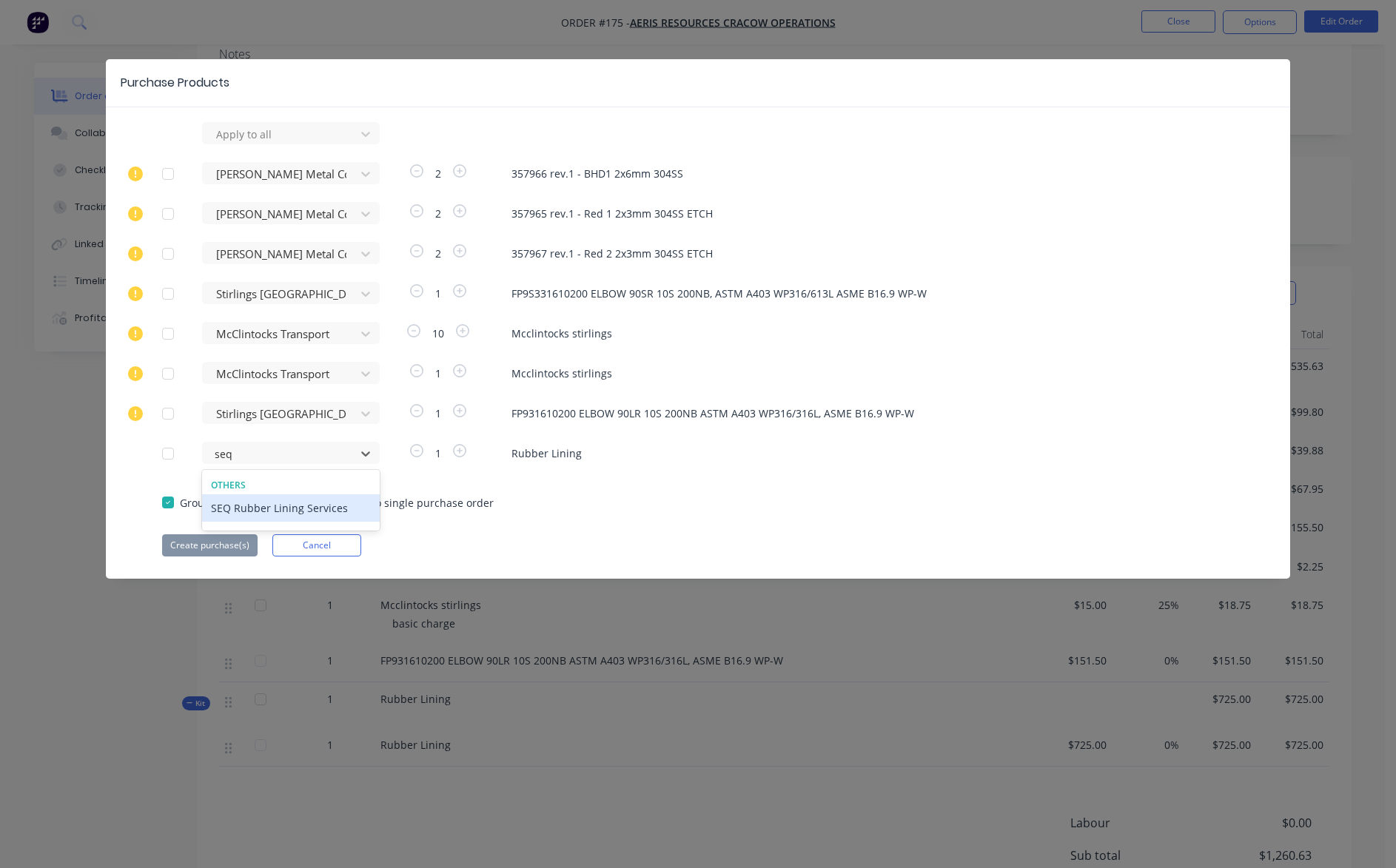
click at [275, 506] on div "SEQ Rubber Lining Services" at bounding box center [291, 507] width 178 height 27
click at [224, 544] on button "Create purchase(s)" at bounding box center [210, 545] width 95 height 22
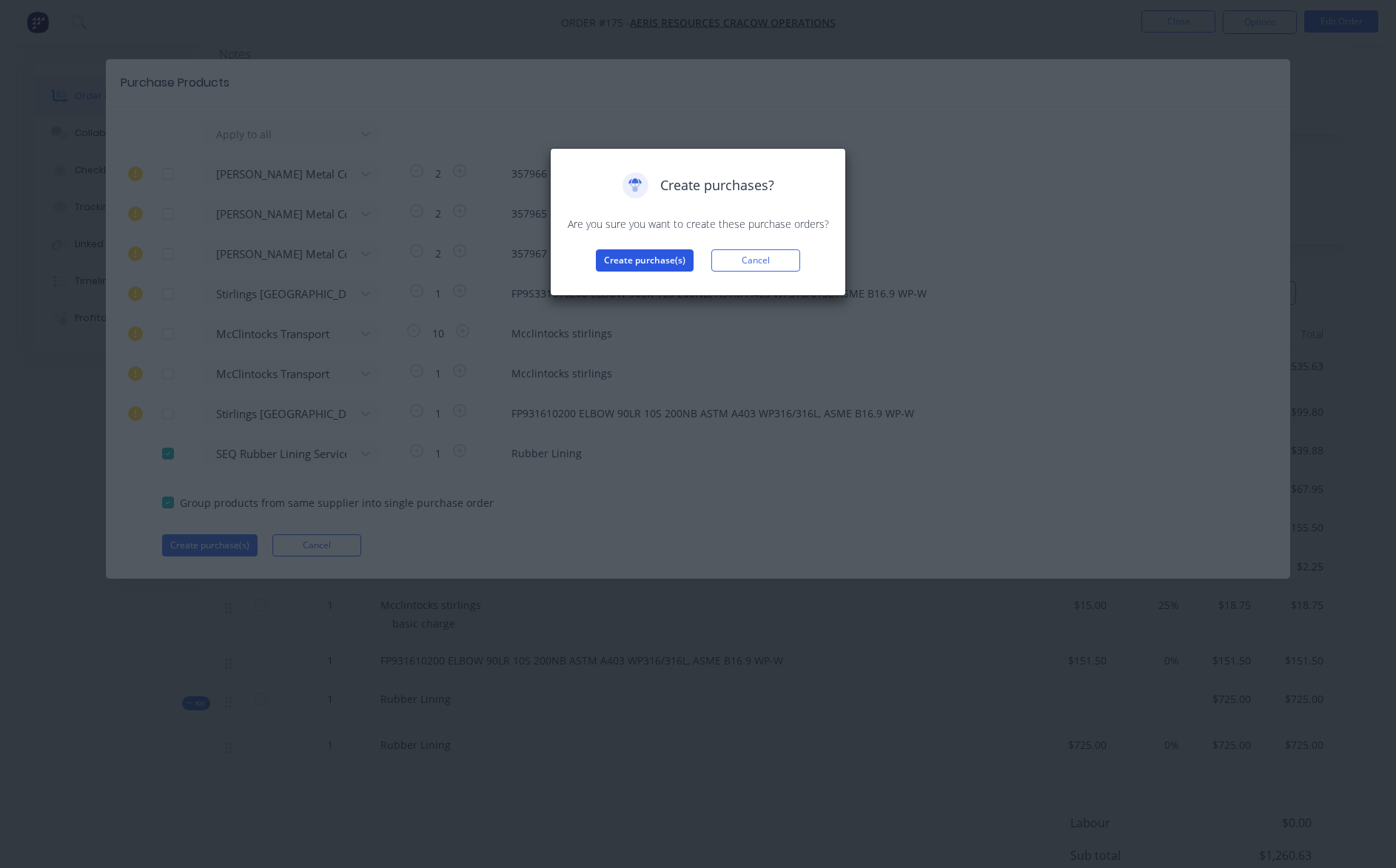
click at [663, 259] on button "Create purchase(s)" at bounding box center [644, 260] width 98 height 22
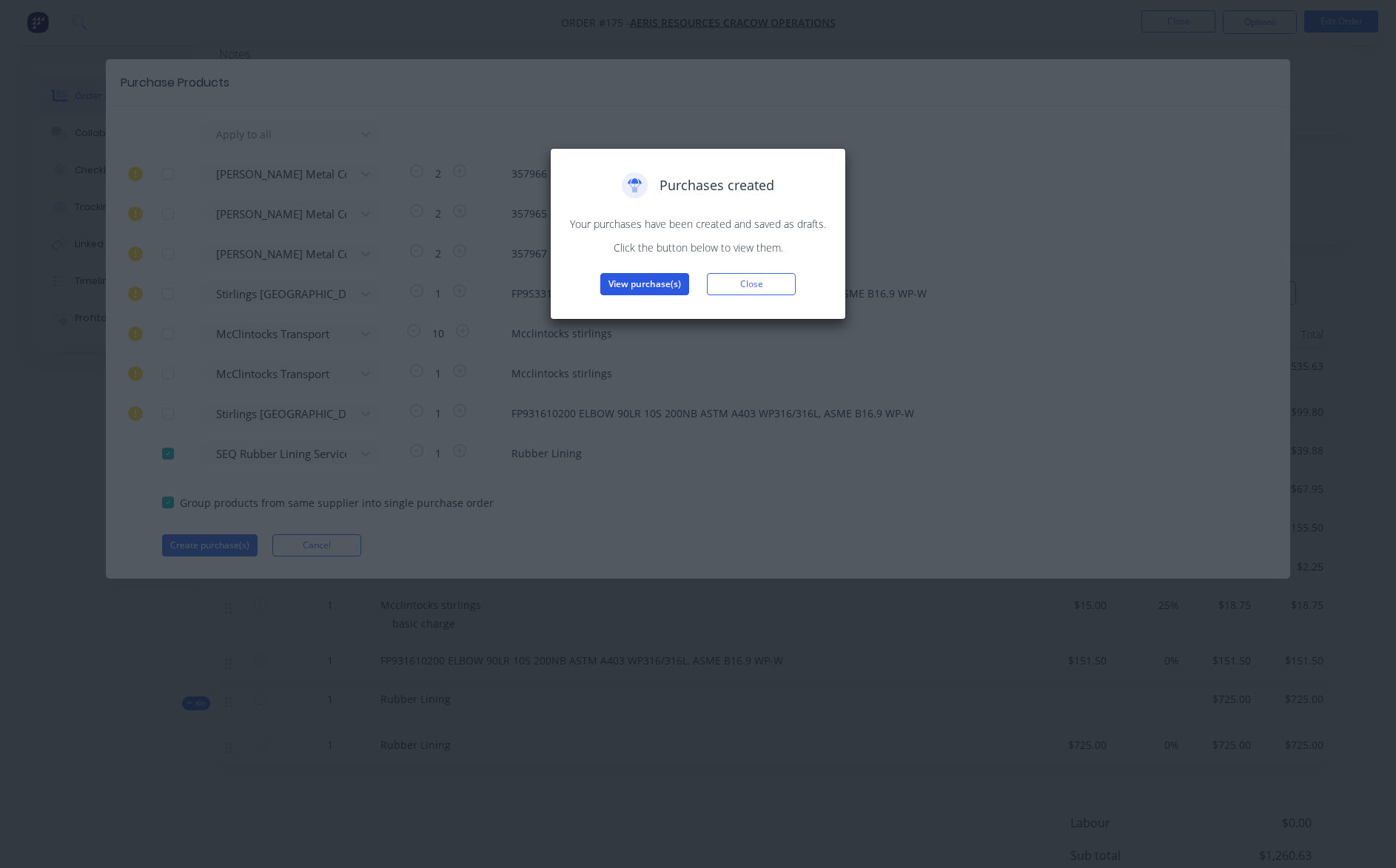
click at [650, 281] on button "View purchase(s)" at bounding box center [644, 284] width 89 height 22
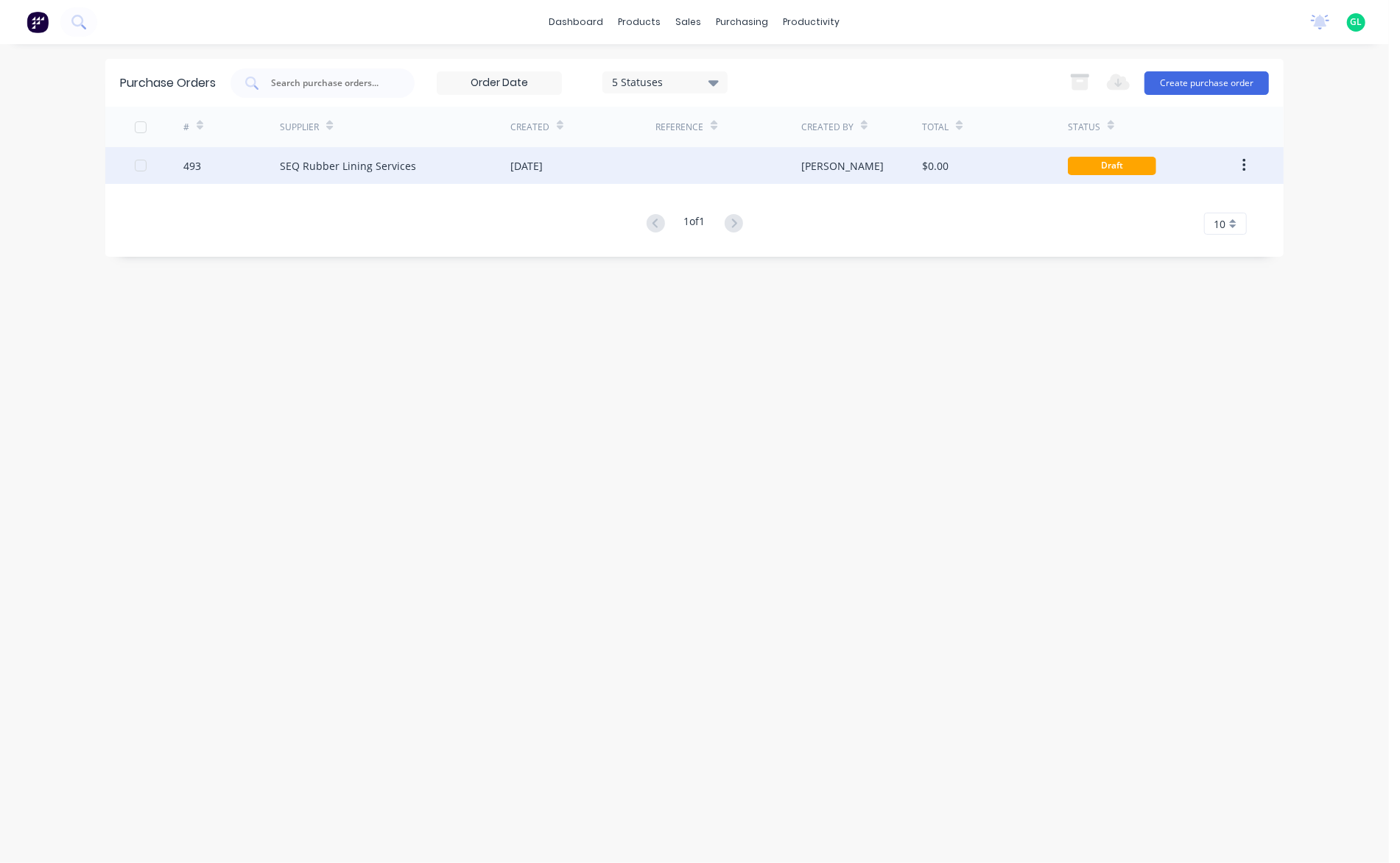
click at [460, 164] on div "SEQ Rubber Lining Services" at bounding box center [395, 165] width 231 height 37
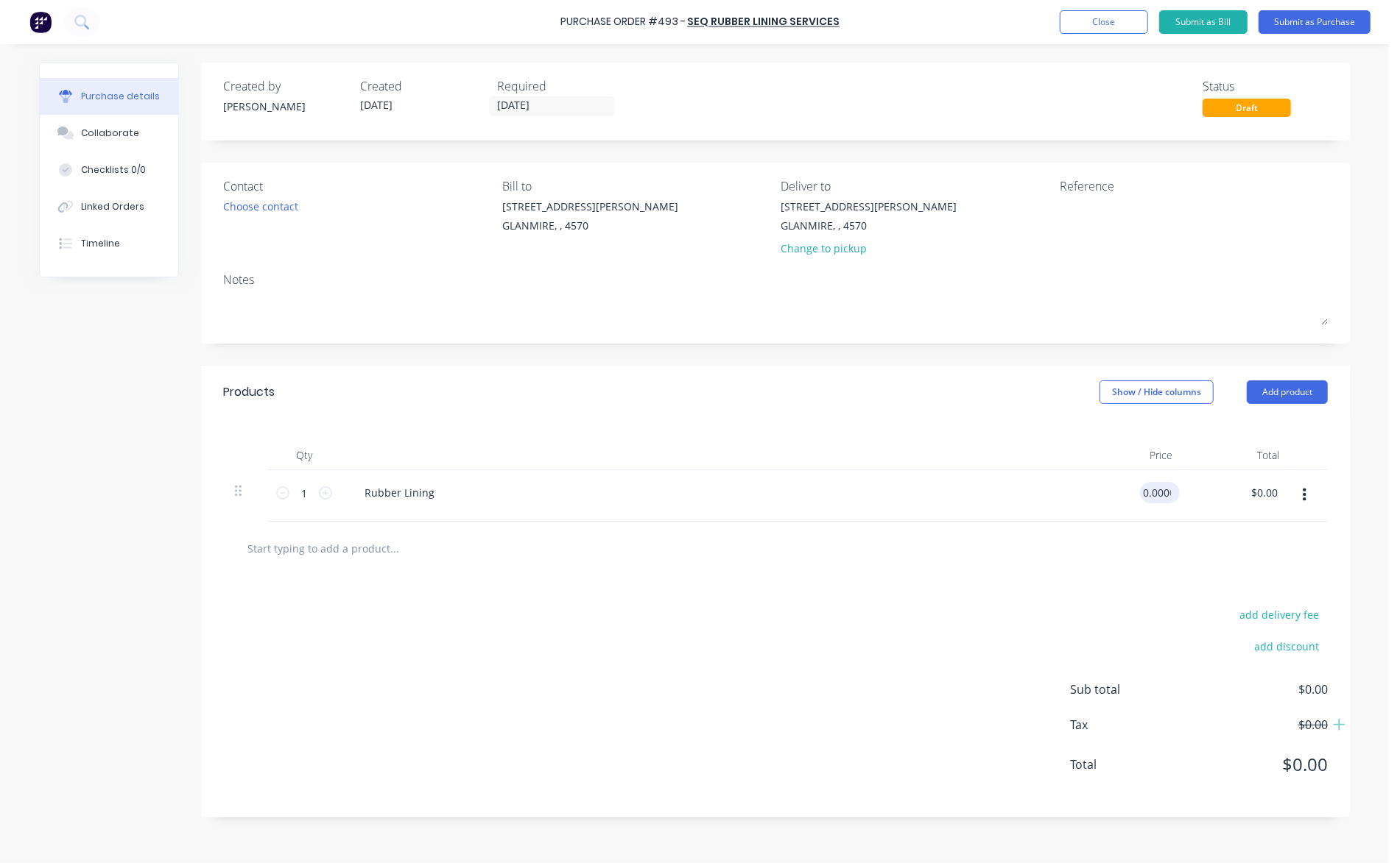
click at [1160, 499] on input "0.0000" at bounding box center [1157, 493] width 34 height 21
type input "$725.00"
click at [1283, 19] on button "Submit as Purchase" at bounding box center [1314, 22] width 112 height 24
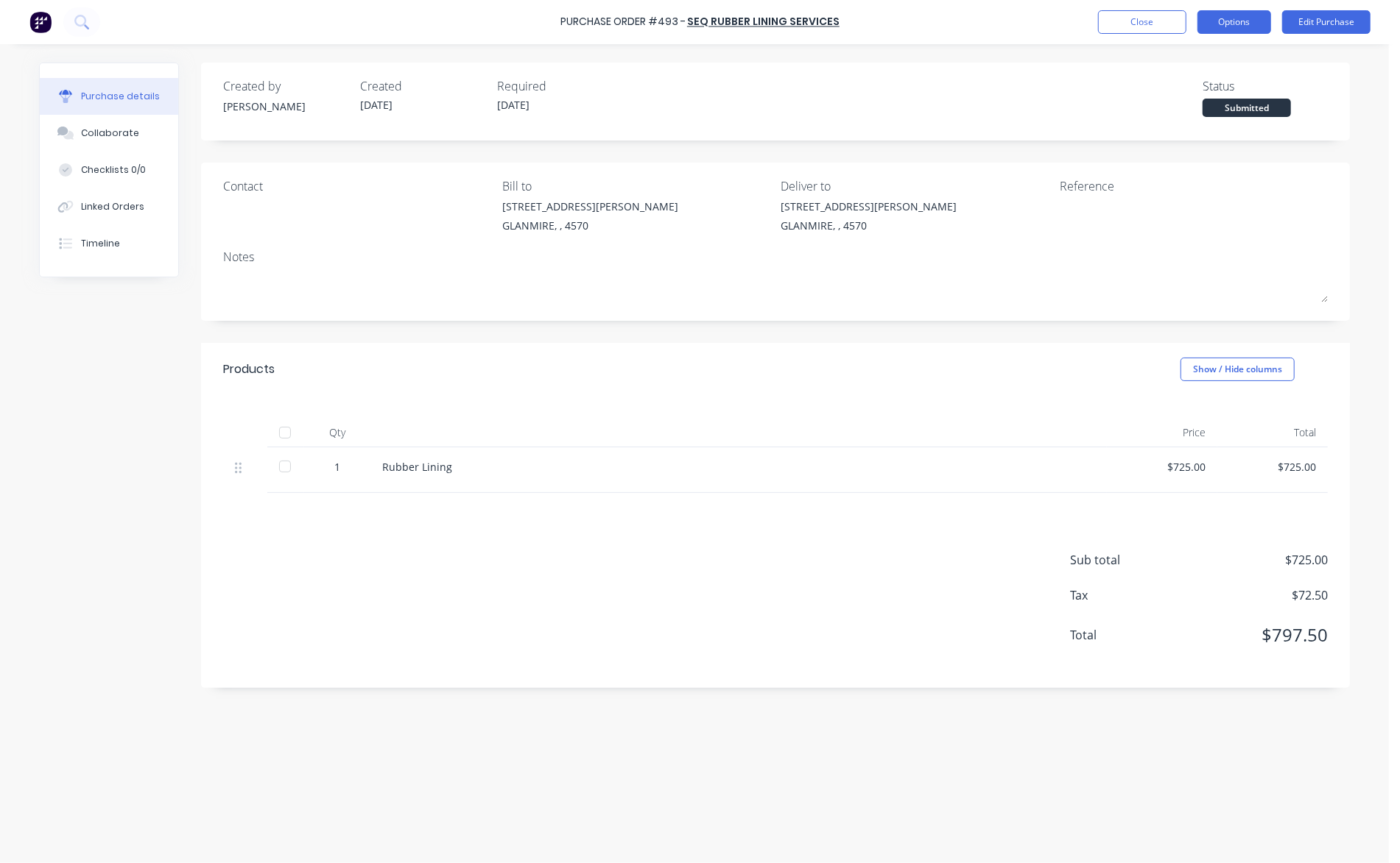
click at [1239, 23] on button "Options" at bounding box center [1234, 22] width 73 height 24
click at [1212, 64] on div "Print / Email" at bounding box center [1200, 60] width 113 height 21
click at [1203, 96] on div "With pricing" at bounding box center [1200, 90] width 113 height 21
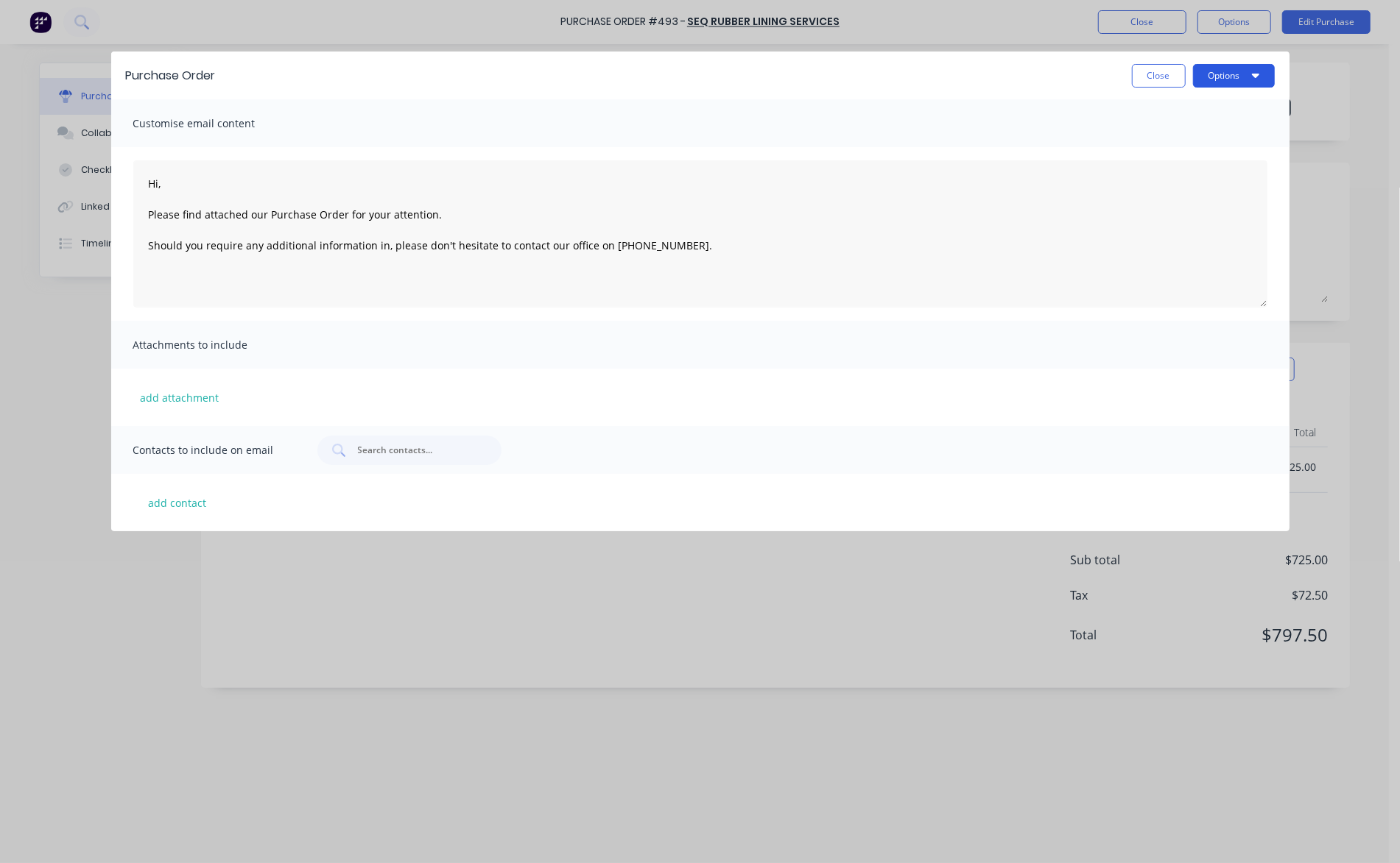
click at [1227, 74] on button "Options" at bounding box center [1234, 76] width 82 height 24
click at [1154, 114] on div "Print" at bounding box center [1204, 113] width 113 height 21
type textarea "Hi, Please find attached our Purchase Order for your attention. Should you requ…"
click at [1166, 83] on button "Close" at bounding box center [1159, 76] width 54 height 24
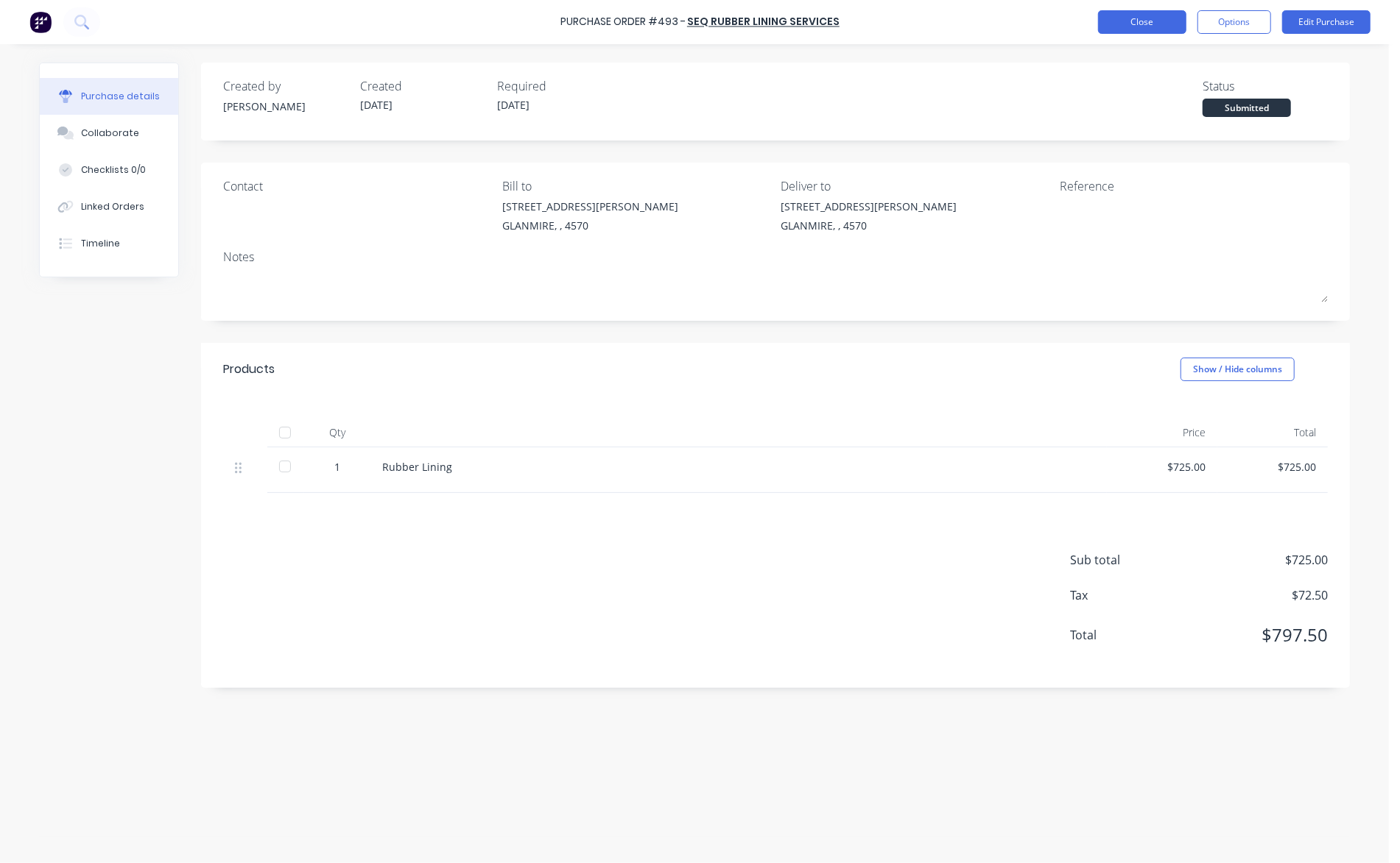
click at [1158, 25] on button "Close" at bounding box center [1142, 22] width 88 height 24
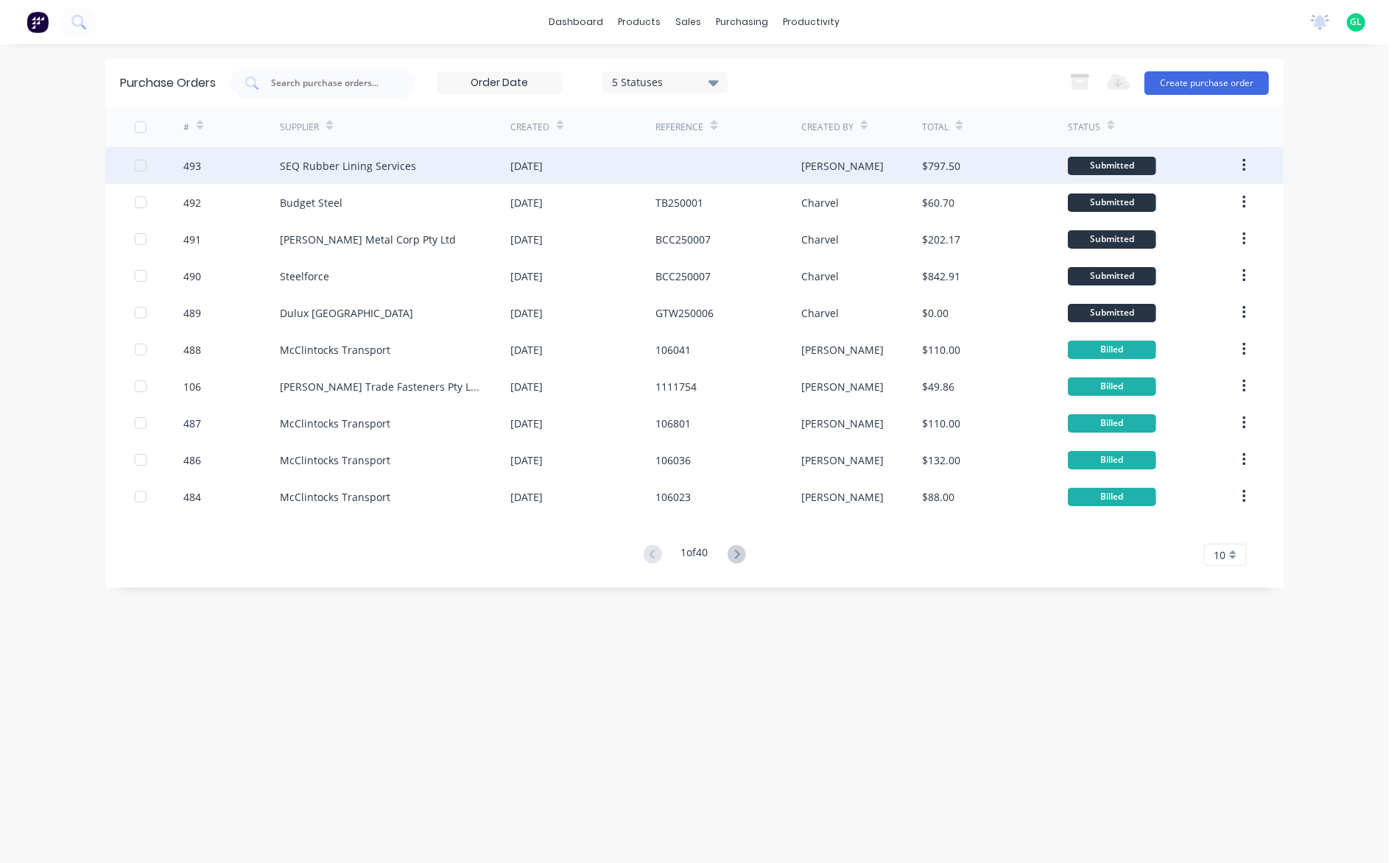
click at [314, 170] on div "SEQ Rubber Lining Services" at bounding box center [347, 165] width 136 height 15
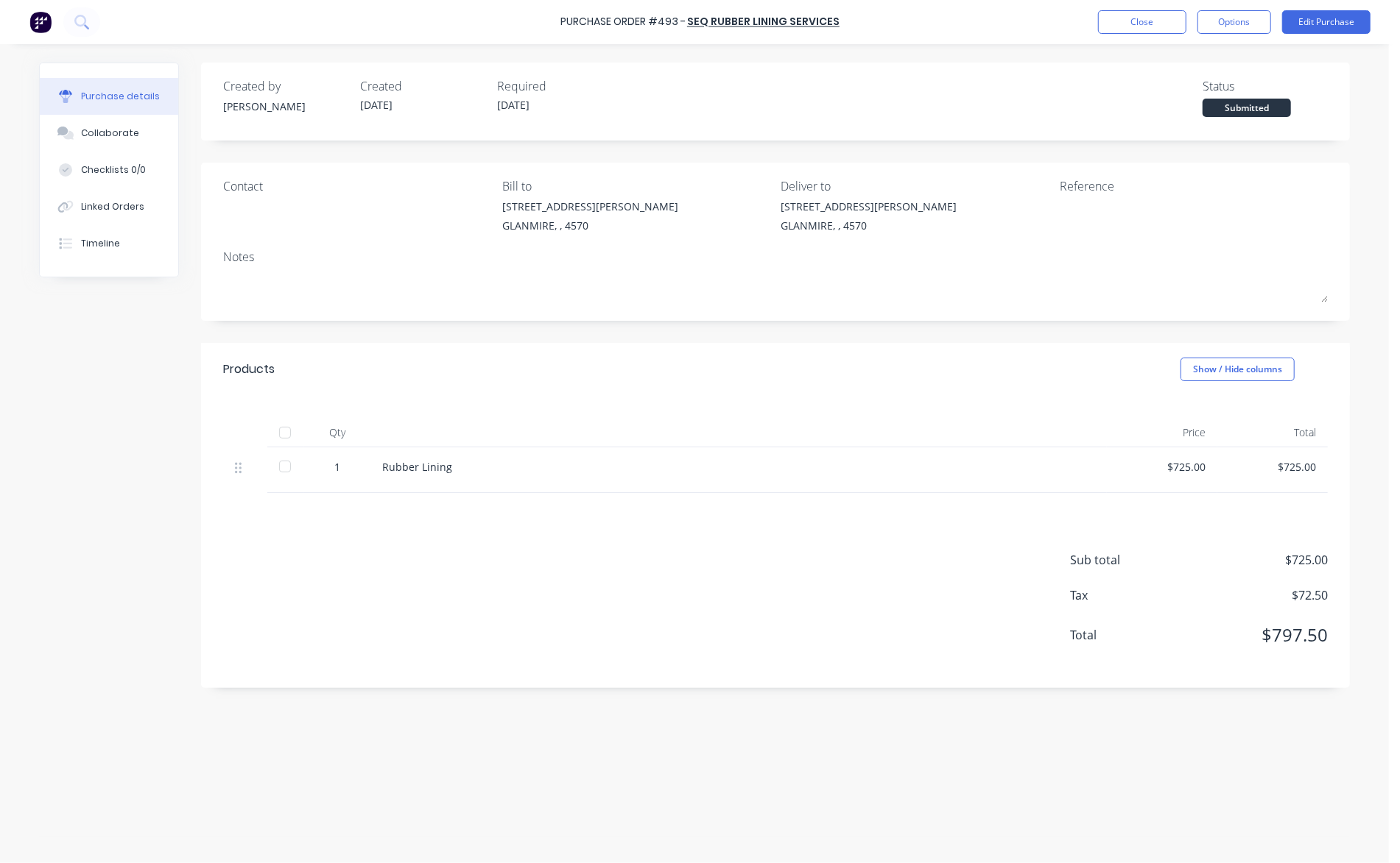
click at [1073, 188] on div "Reference" at bounding box center [1194, 187] width 268 height 18
click at [1264, 22] on button "Options" at bounding box center [1234, 22] width 73 height 24
click at [1295, 56] on div "Purchase details Collaborate Checklists 0/0 Linked Orders Timeline Created by […" at bounding box center [695, 409] width 1340 height 790
click at [1310, 22] on button "Edit Purchase" at bounding box center [1326, 22] width 88 height 24
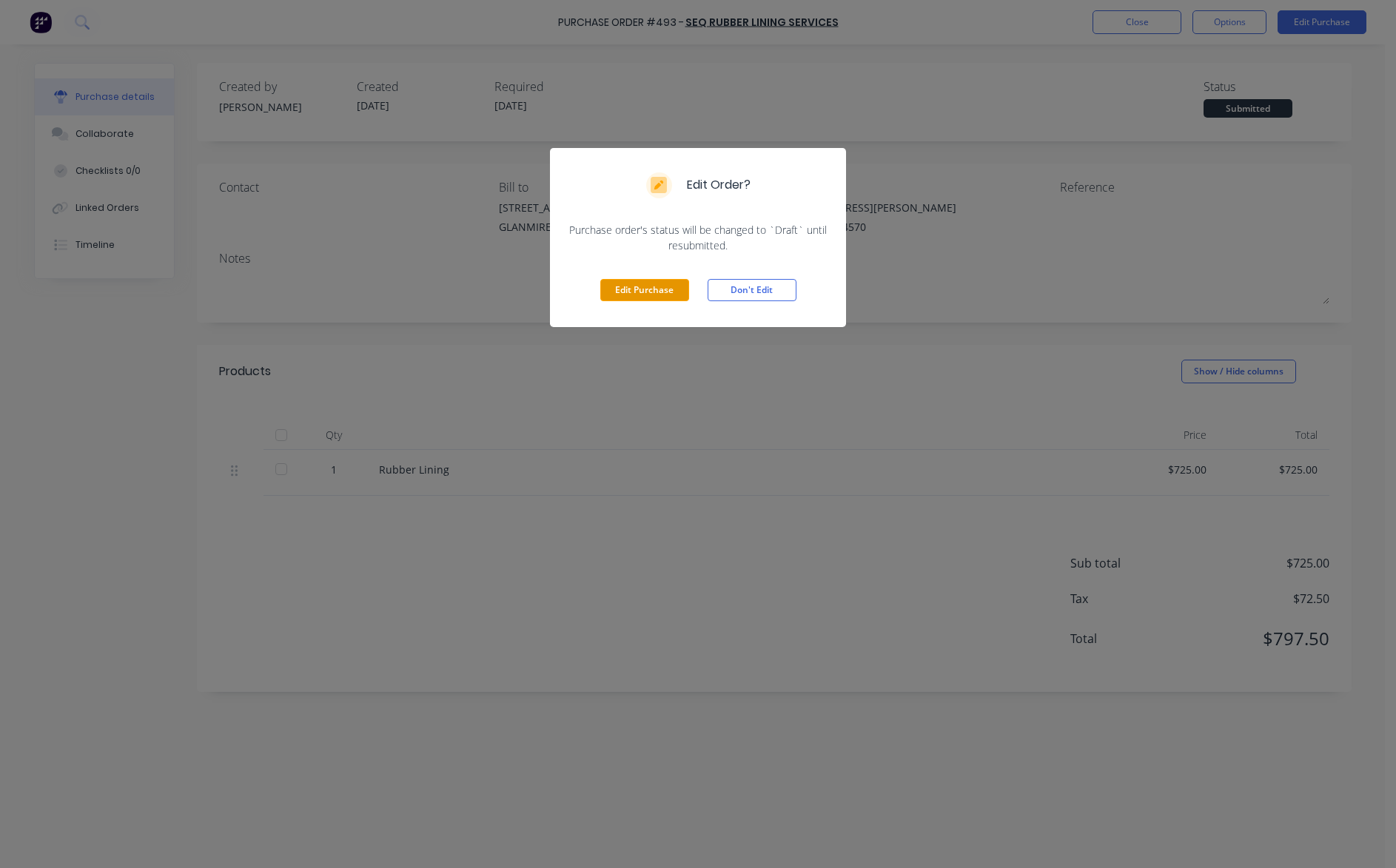
click at [648, 295] on button "Edit Purchase" at bounding box center [644, 289] width 89 height 22
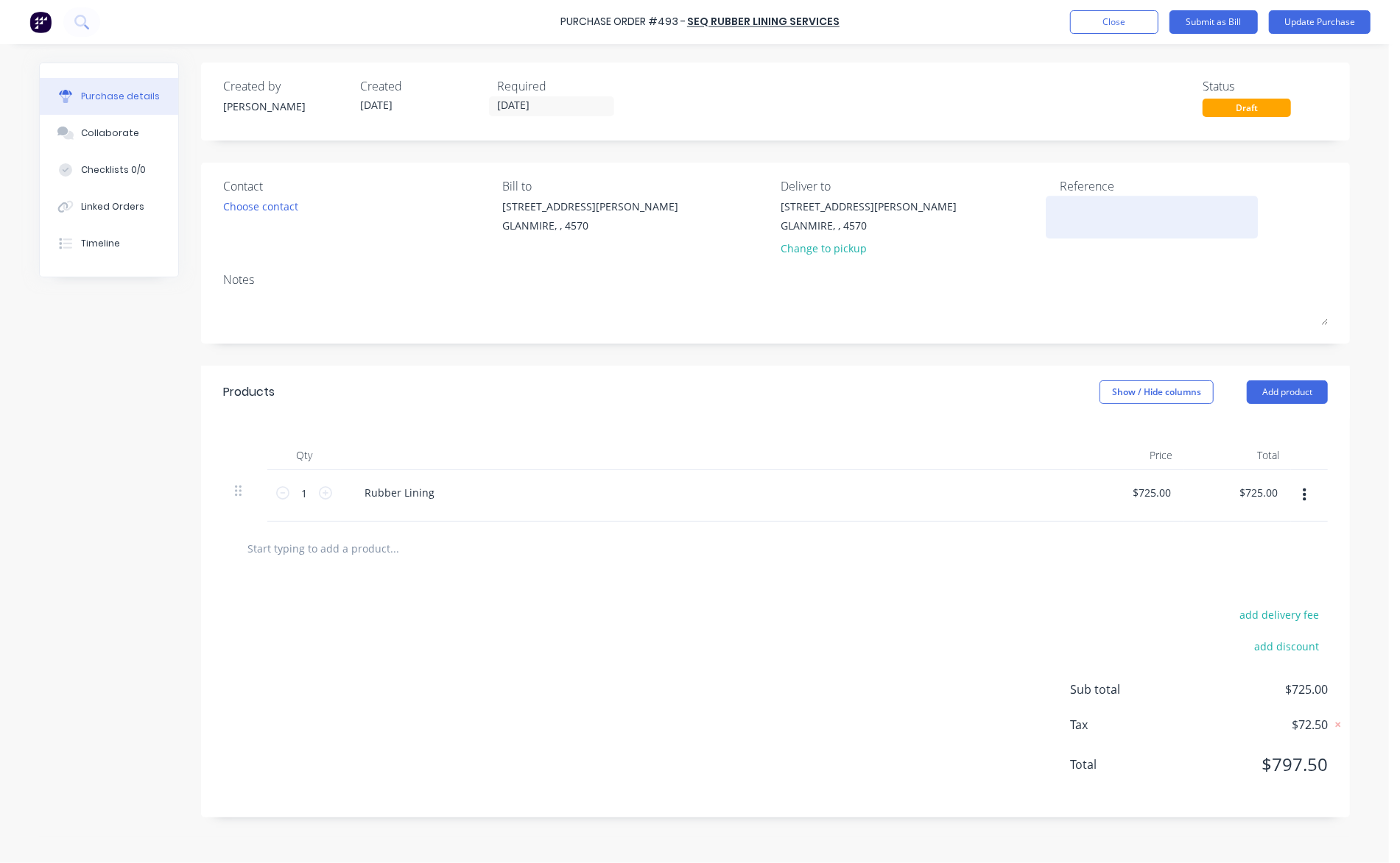
click at [1075, 209] on textarea at bounding box center [1152, 215] width 184 height 33
click at [1071, 110] on div "Created by [PERSON_NAME] Created [DATE] Required [DATE] Status Draft" at bounding box center [775, 97] width 1105 height 40
click at [1106, 20] on button "Close" at bounding box center [1114, 22] width 88 height 24
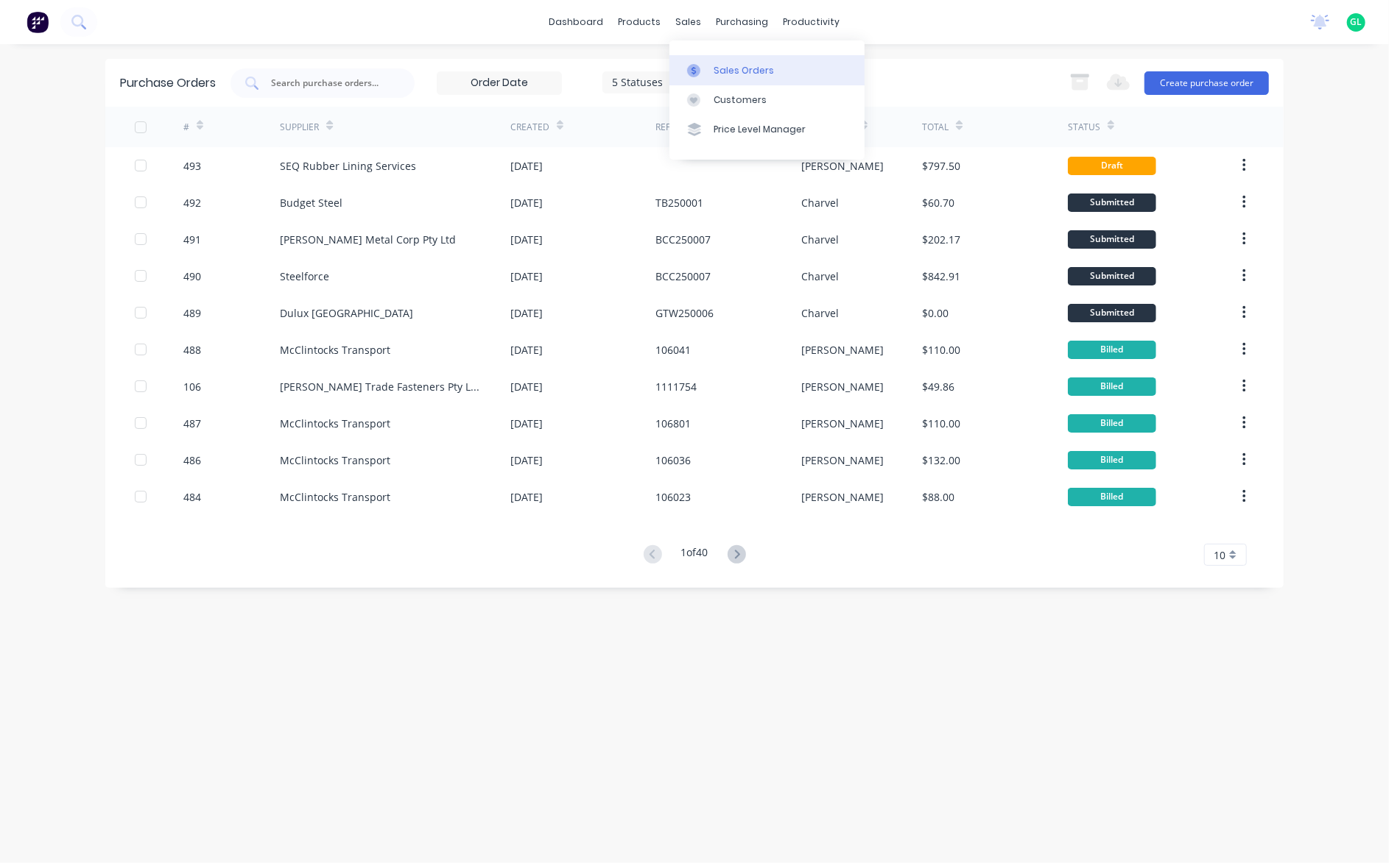
click at [736, 66] on div "Sales Orders" at bounding box center [744, 71] width 60 height 13
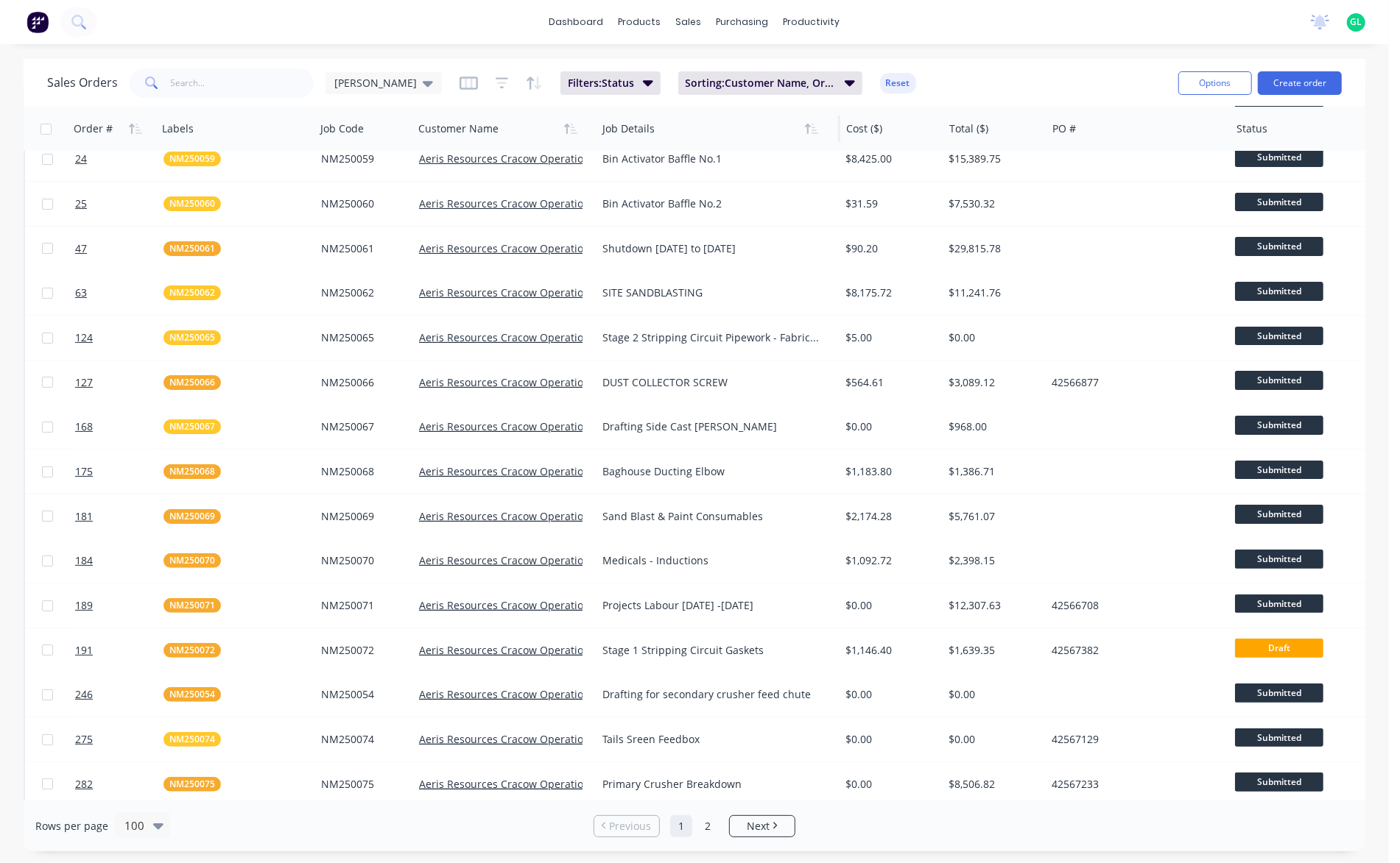
scroll to position [73, 0]
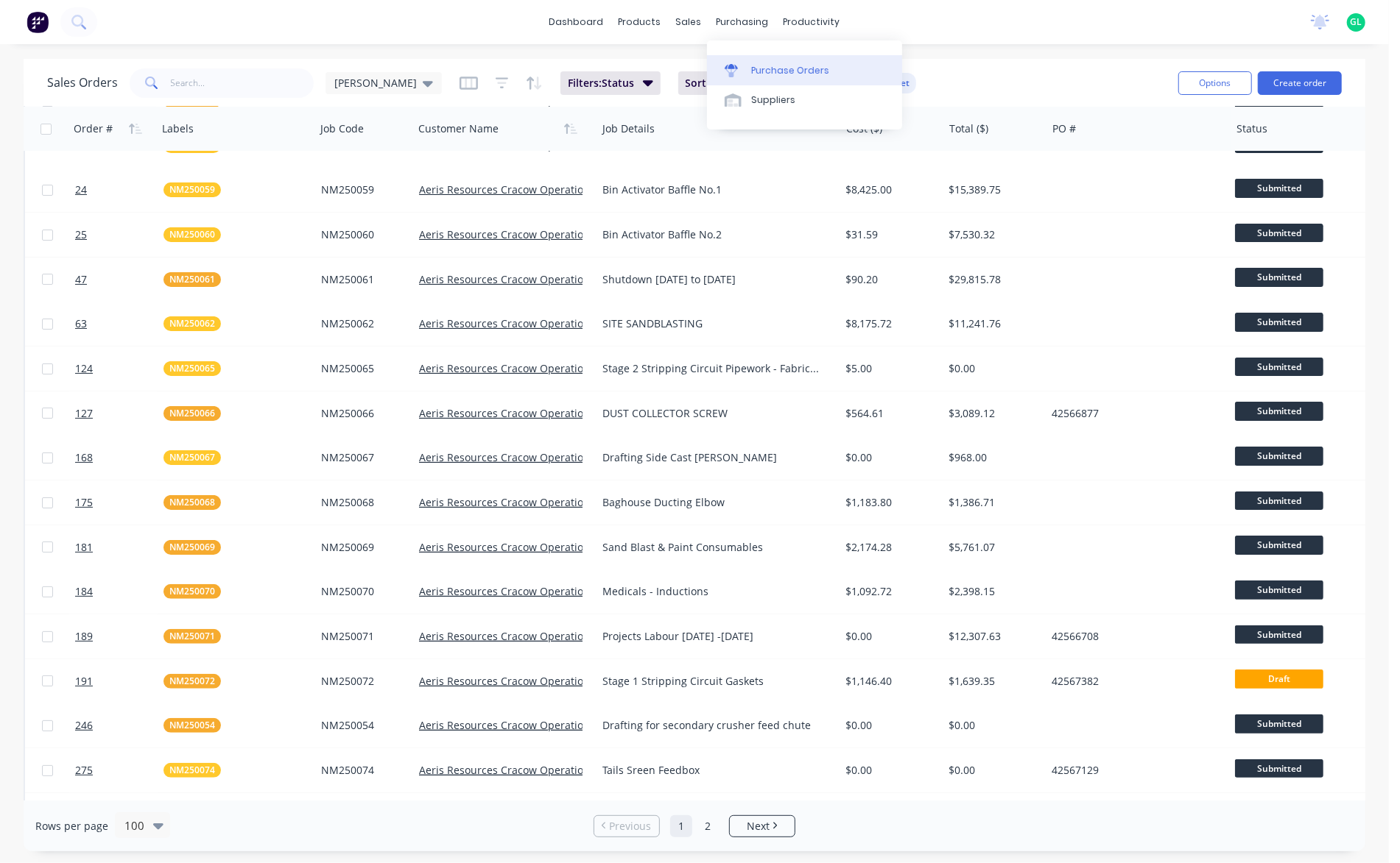
click at [767, 64] on div "Purchase Orders" at bounding box center [790, 71] width 78 height 13
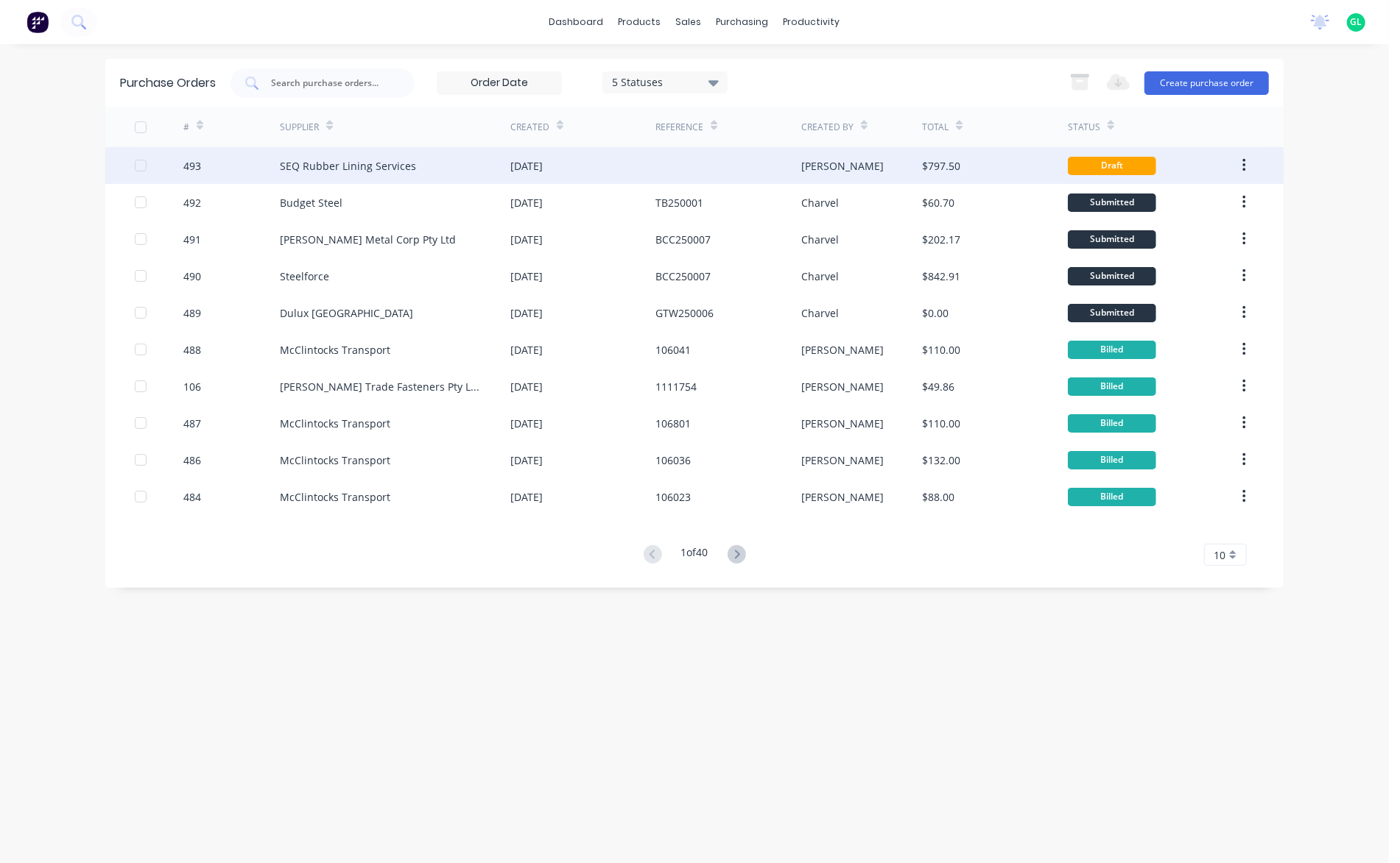
click at [543, 170] on div "[DATE]" at bounding box center [527, 165] width 33 height 15
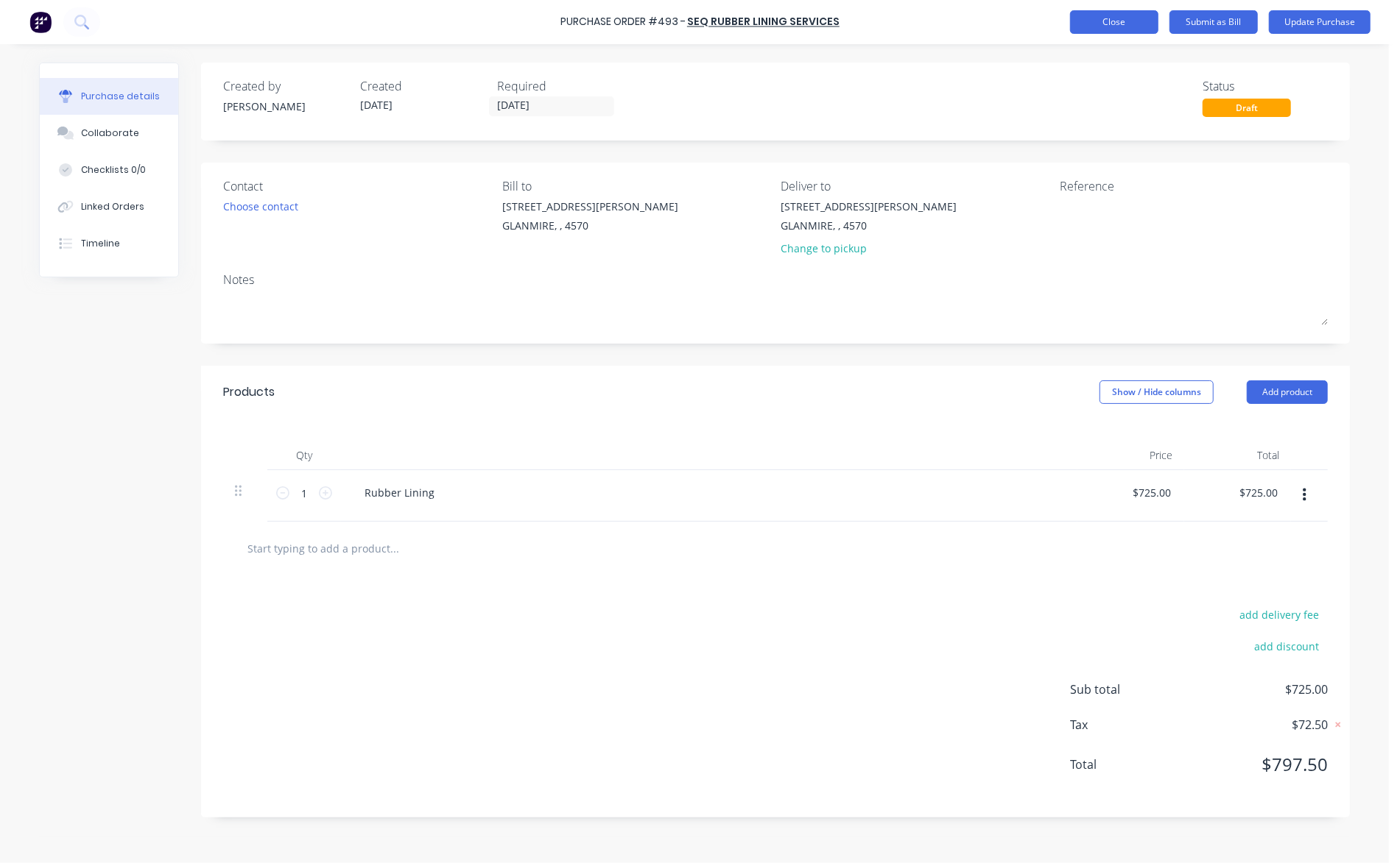
click at [1128, 24] on button "Close" at bounding box center [1114, 22] width 88 height 24
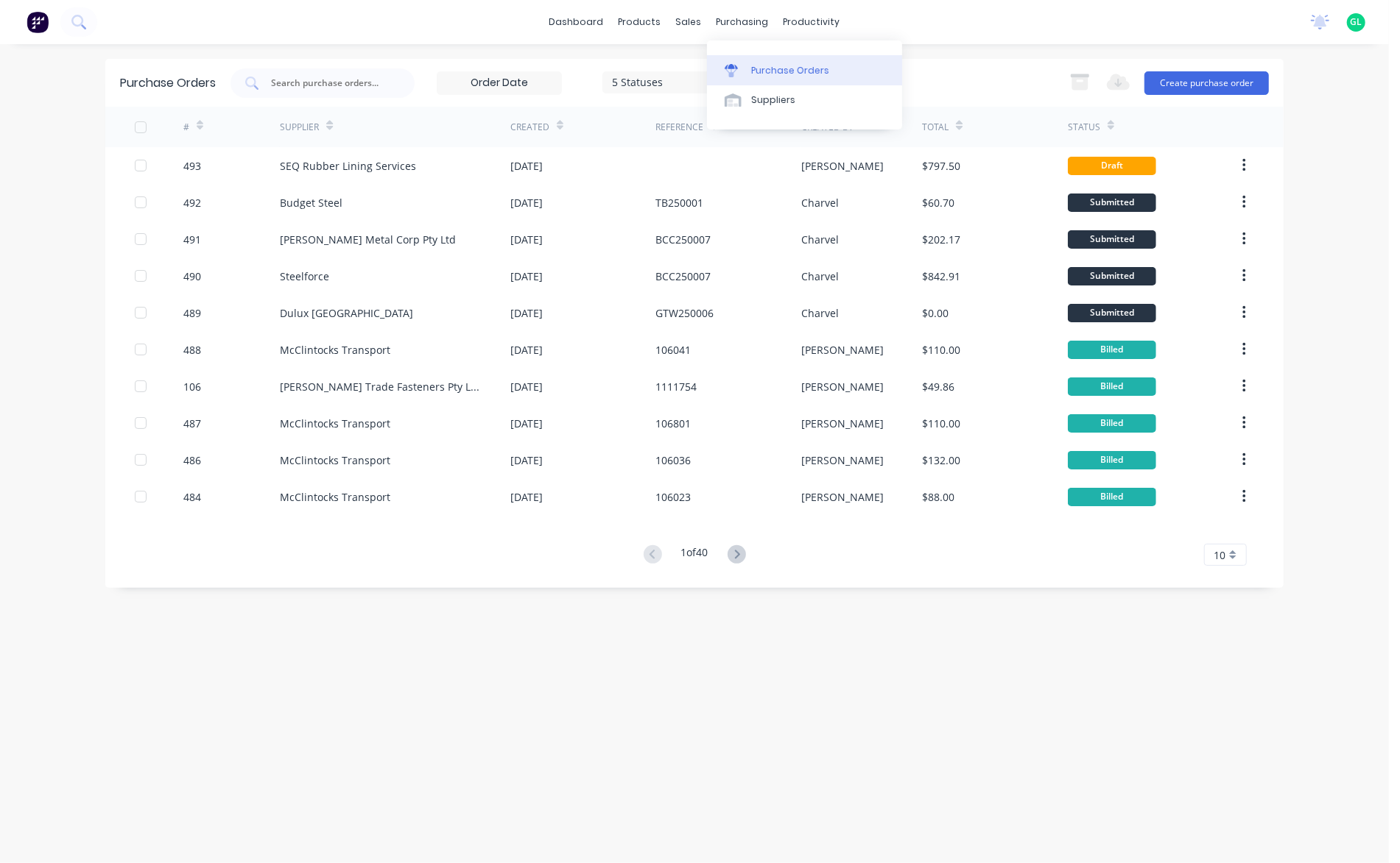
click at [788, 76] on div "Purchase Orders" at bounding box center [790, 71] width 78 height 13
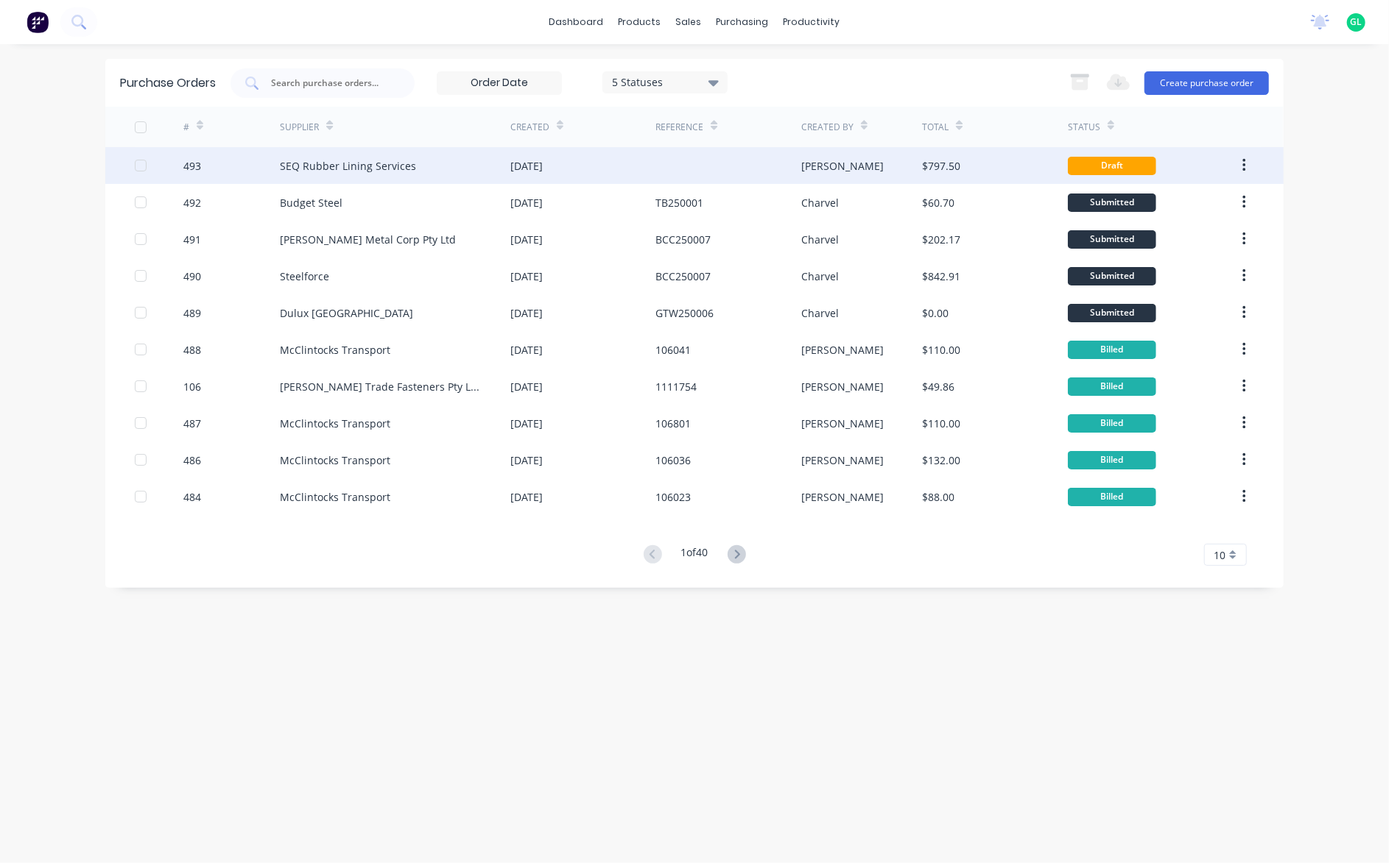
click at [338, 163] on div "SEQ Rubber Lining Services" at bounding box center [347, 165] width 136 height 15
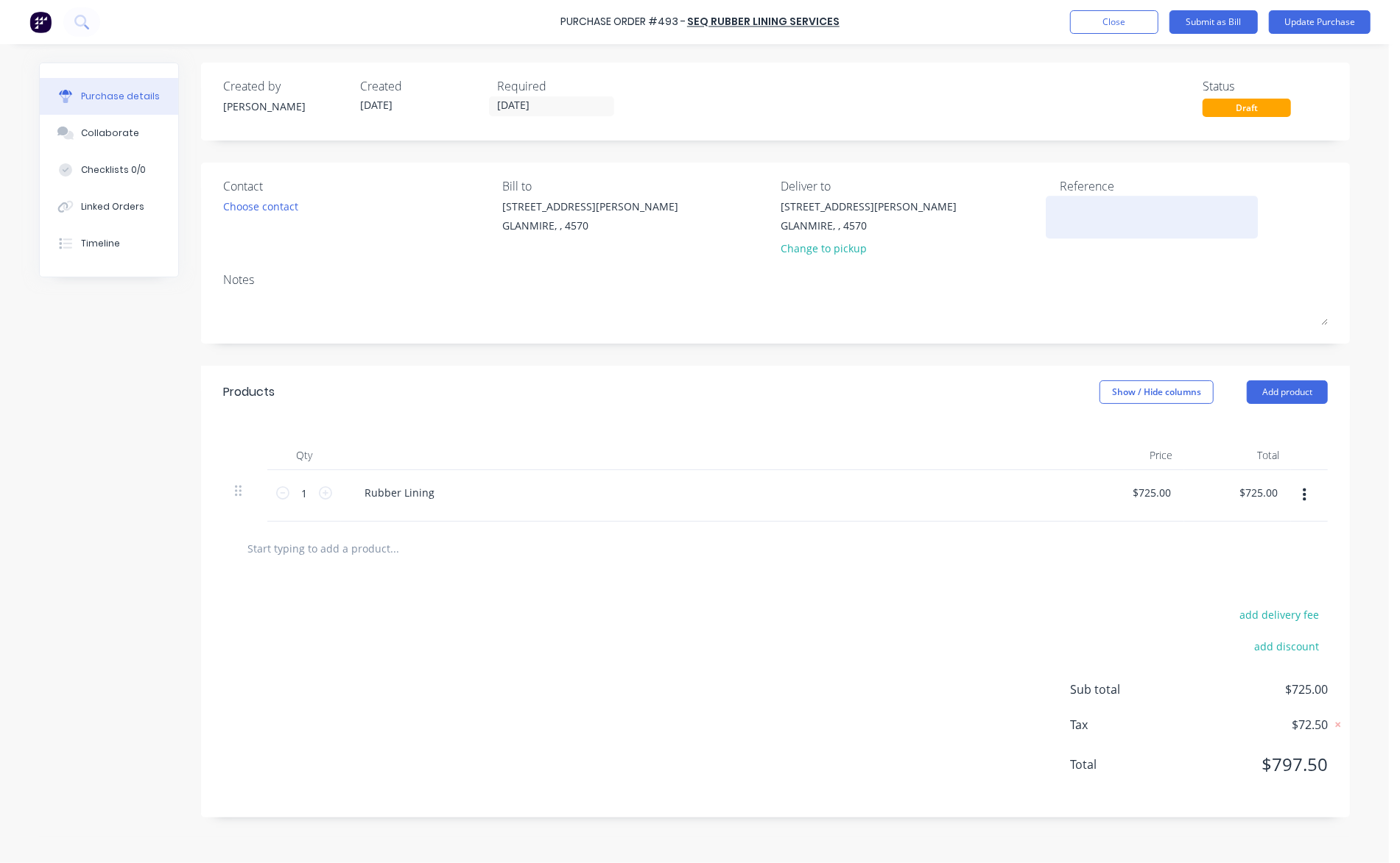
click at [1076, 205] on textarea at bounding box center [1152, 215] width 184 height 33
type textarea "NM250068"
type textarea "x"
type textarea "NM250068"
click at [1332, 26] on button "Update Purchase" at bounding box center [1319, 22] width 102 height 24
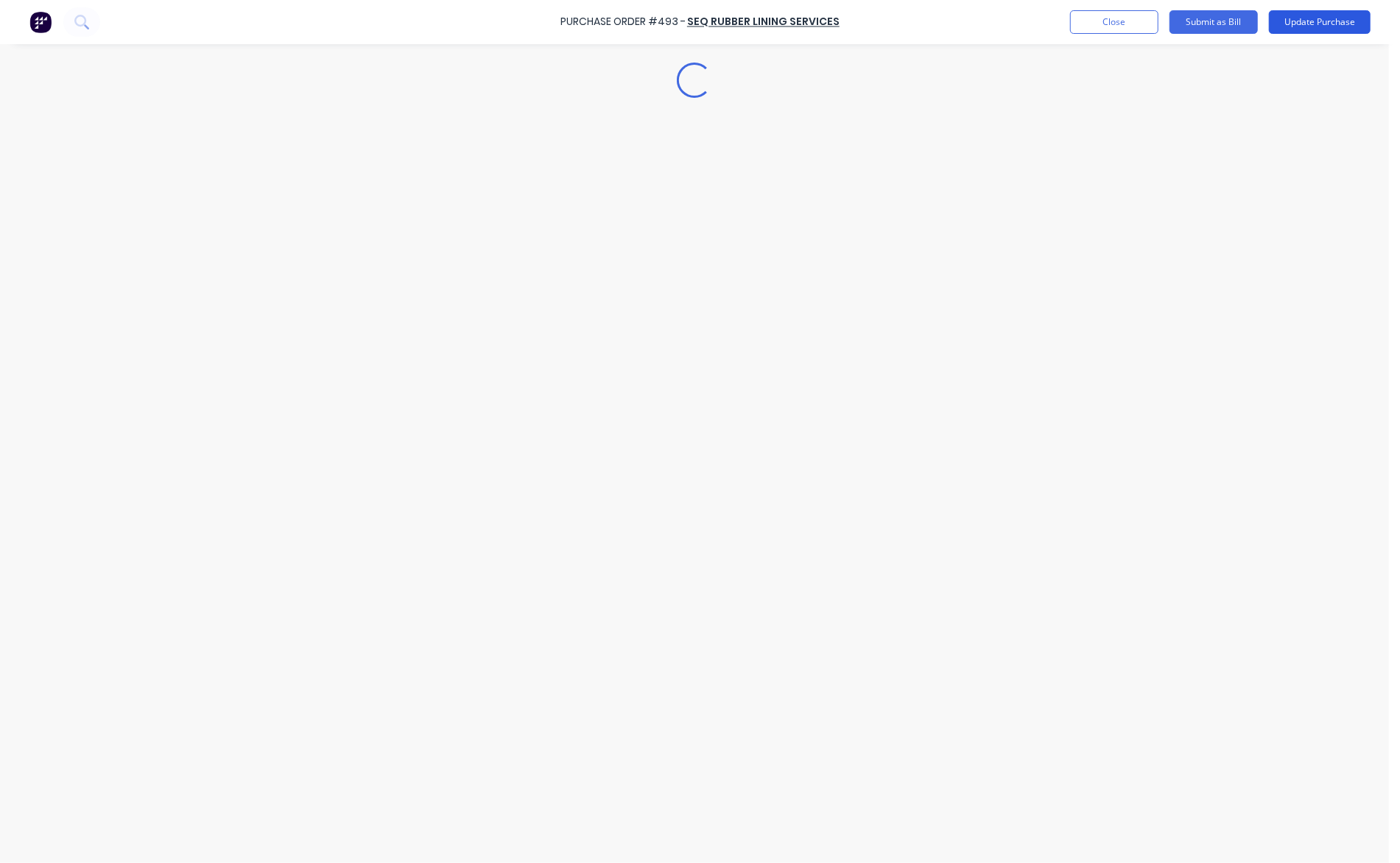
type textarea "x"
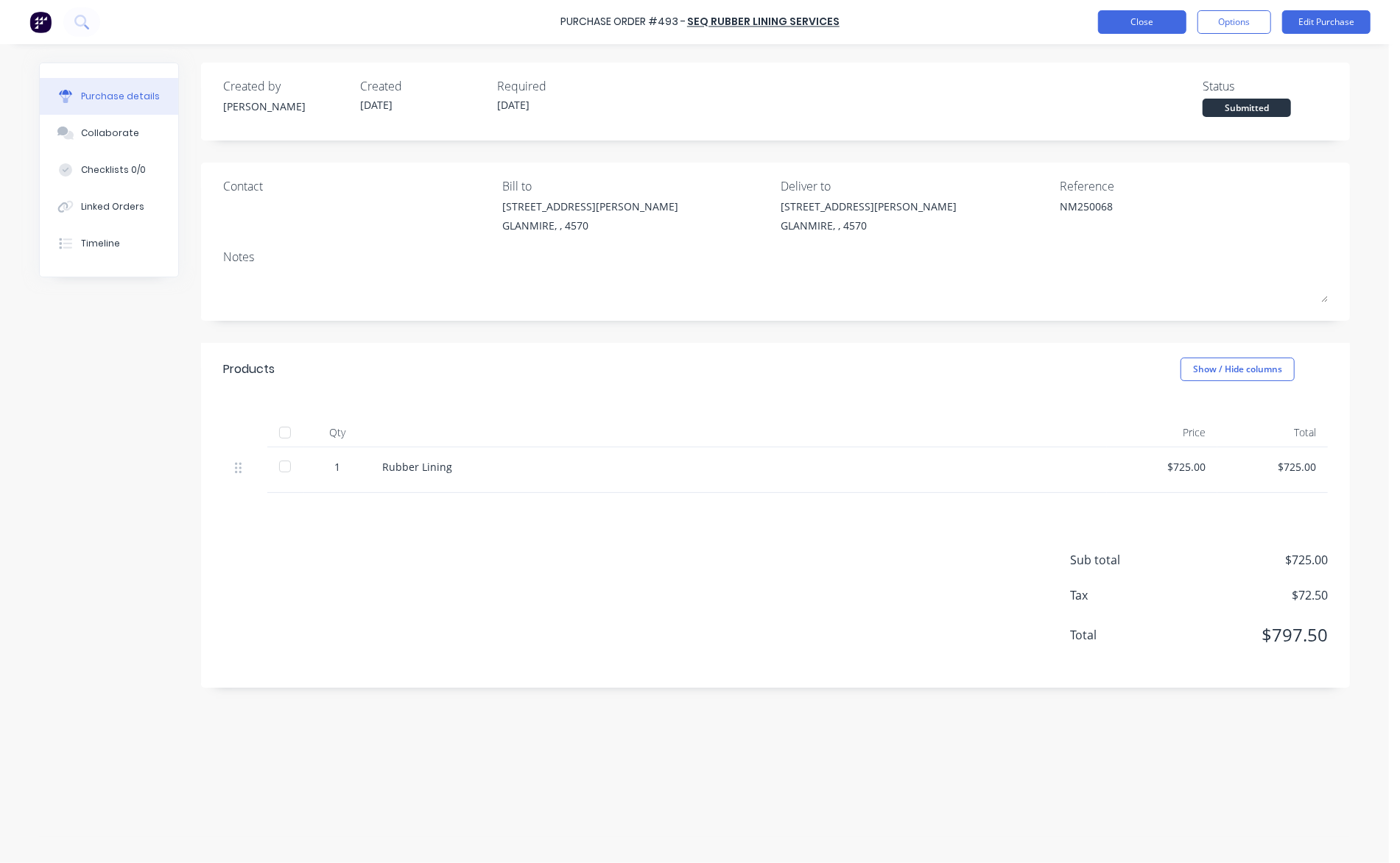
click at [1164, 21] on button "Close" at bounding box center [1142, 22] width 88 height 24
